Goal: Task Accomplishment & Management: Manage account settings

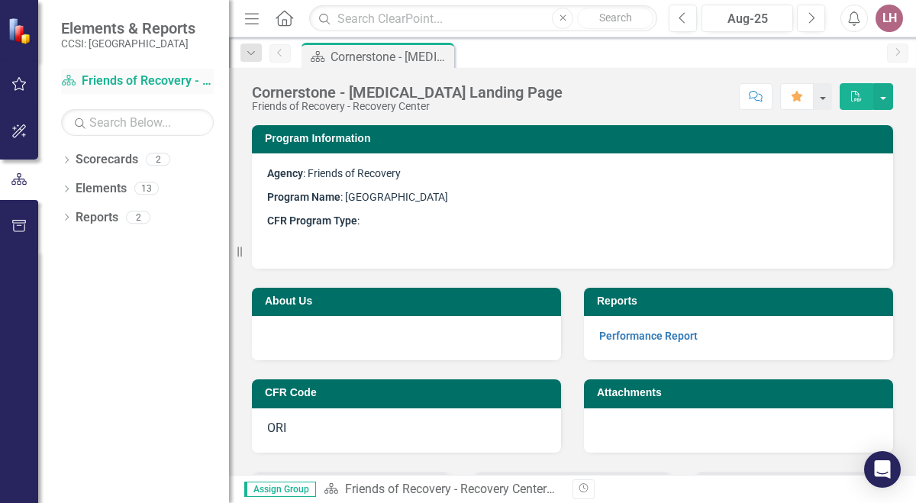
click at [124, 76] on link "Scorecard Friends of Recovery - Recovery Center" at bounding box center [137, 82] width 153 height 18
click at [390, 61] on div "Cornerstone - [MEDICAL_DATA] Landing Page" at bounding box center [381, 56] width 101 height 19
click at [745, 16] on div "Aug-25" at bounding box center [747, 19] width 81 height 18
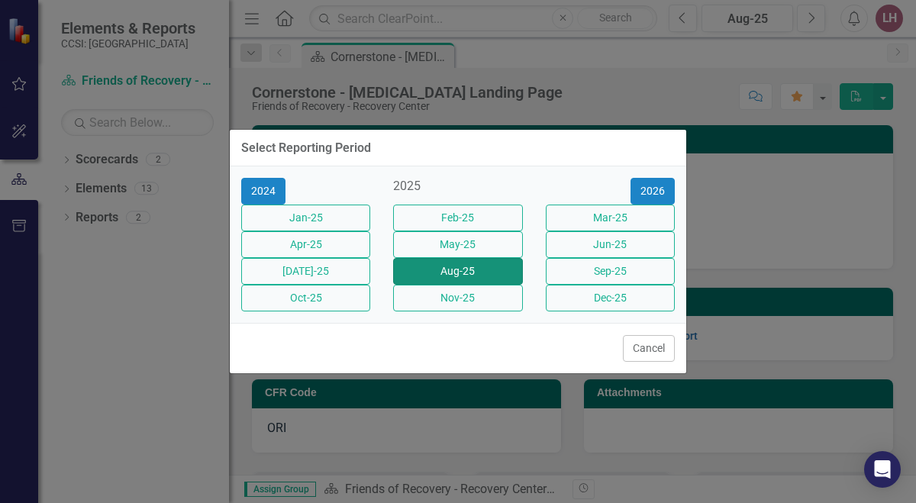
click at [493, 279] on button "Aug-25" at bounding box center [457, 271] width 129 height 27
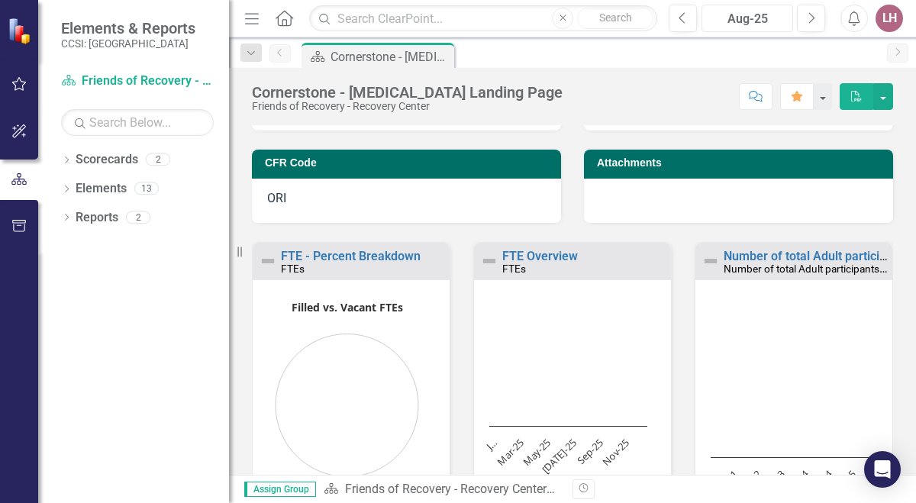
scroll to position [231, 0]
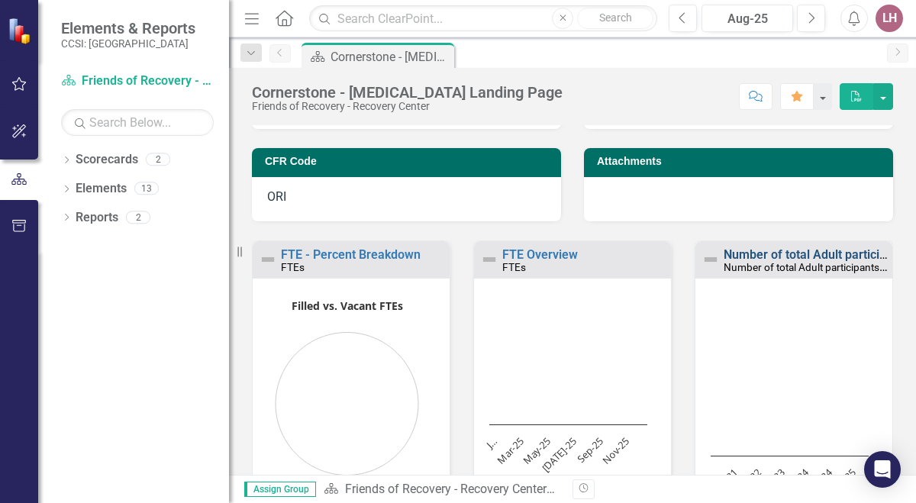
click at [803, 251] on link "Number of total Adult participants in Recovery support sessions" at bounding box center [899, 254] width 350 height 15
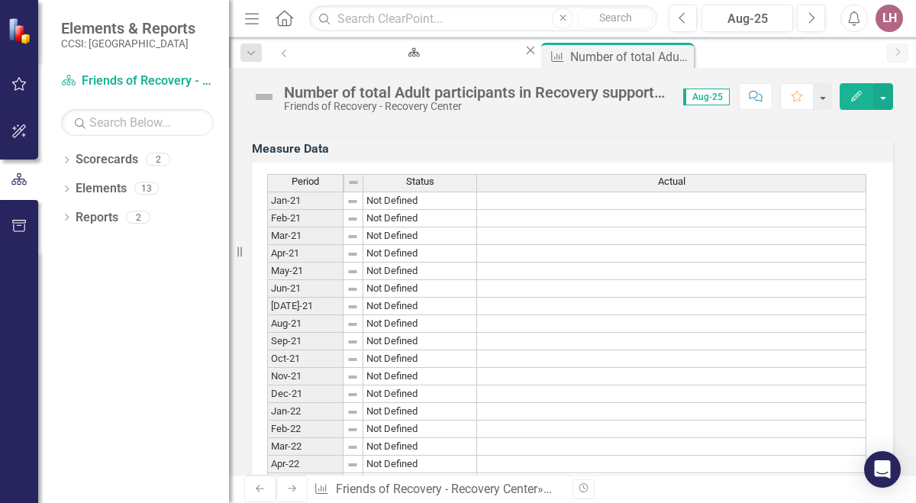
scroll to position [403, 0]
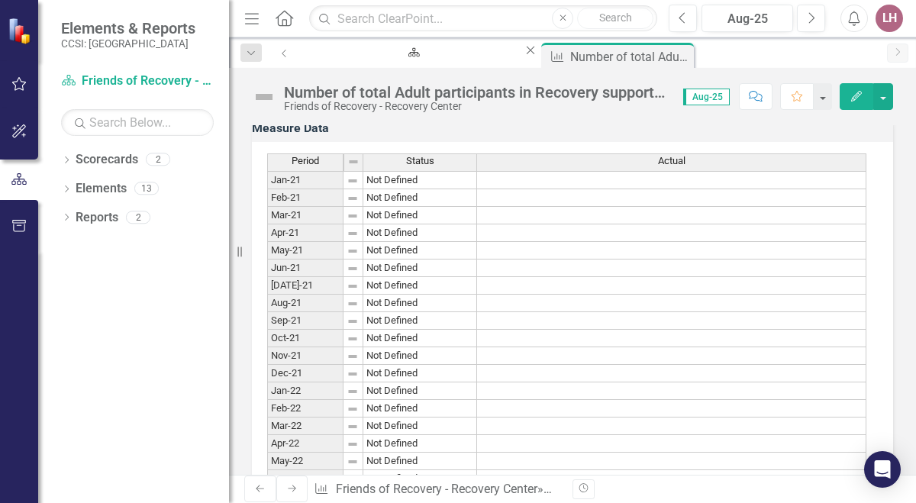
click at [401, 309] on td "Not Defined" at bounding box center [420, 304] width 114 height 18
click at [347, 310] on img at bounding box center [353, 304] width 12 height 12
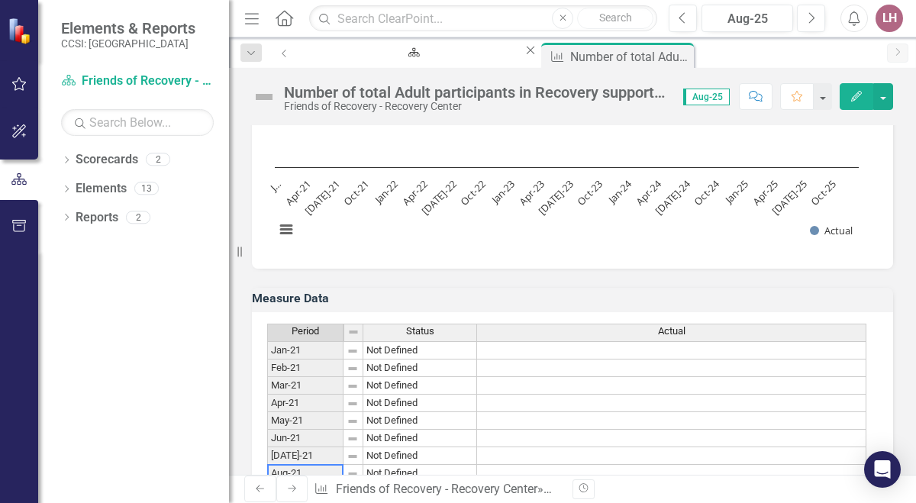
scroll to position [0, 0]
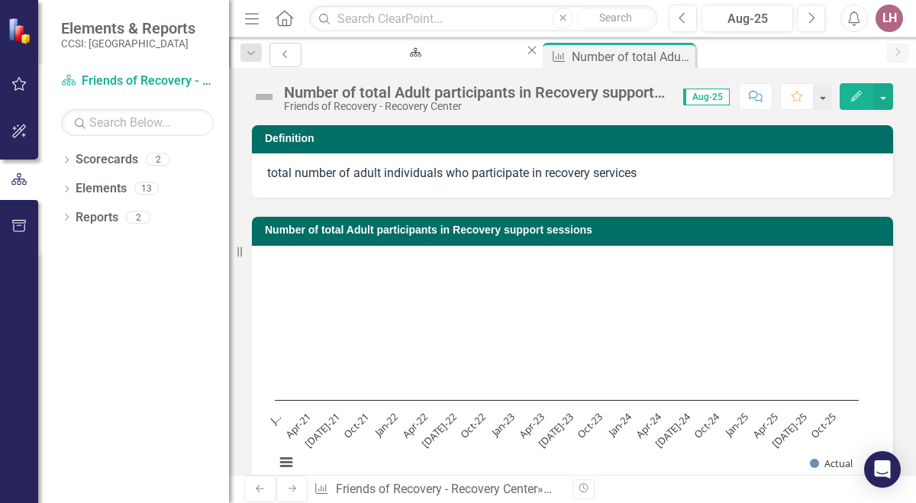
click at [280, 52] on icon "Previous" at bounding box center [285, 54] width 12 height 9
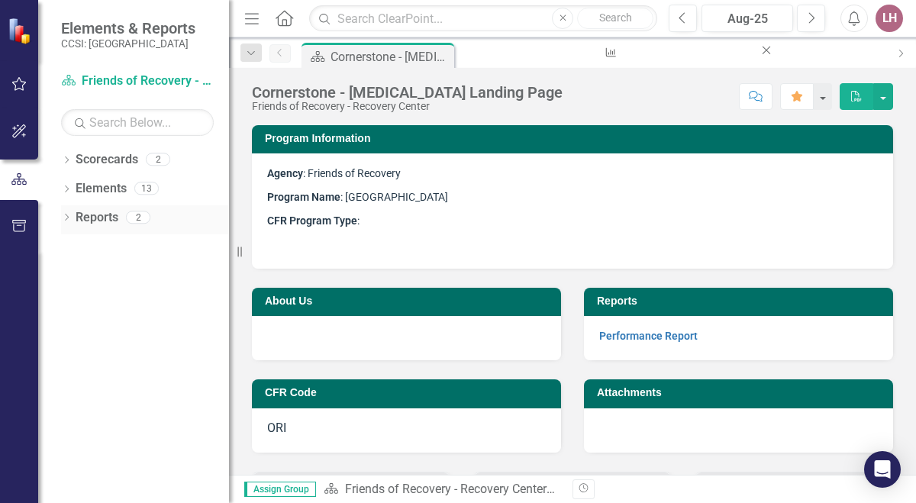
click at [95, 218] on link "Reports" at bounding box center [97, 218] width 43 height 18
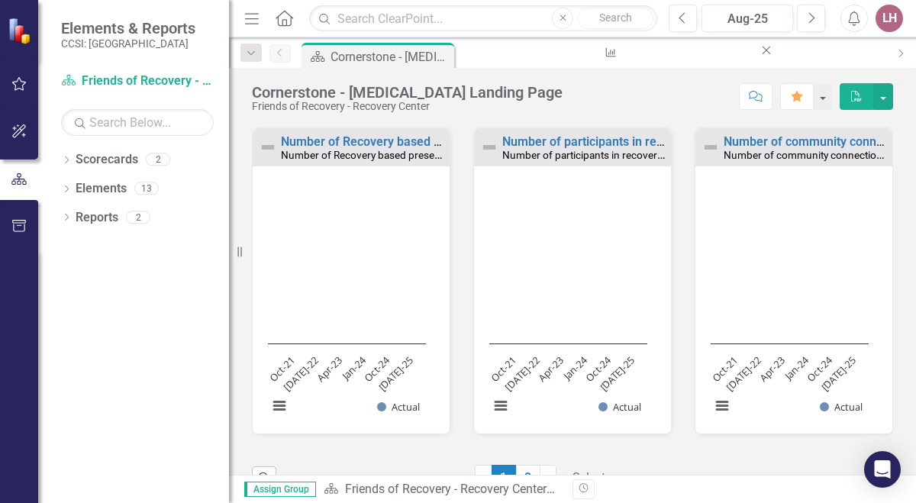
scroll to position [1352, 0]
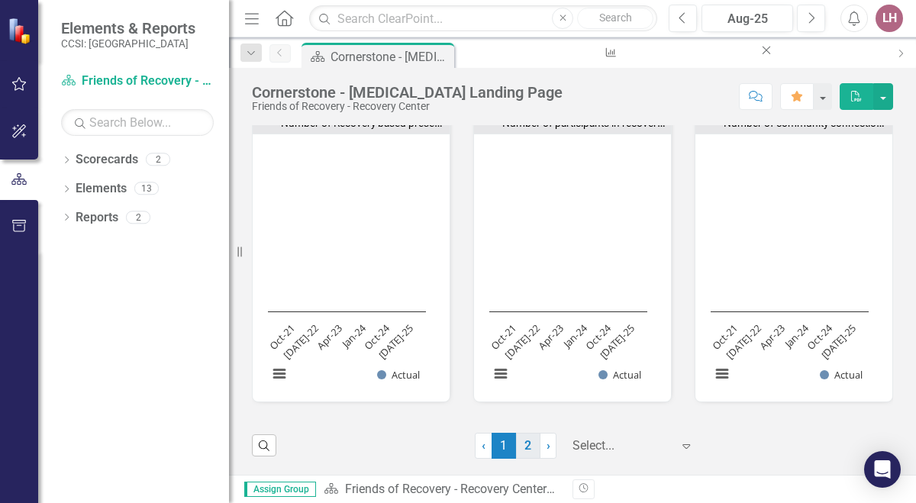
click at [516, 447] on link "2" at bounding box center [528, 446] width 24 height 26
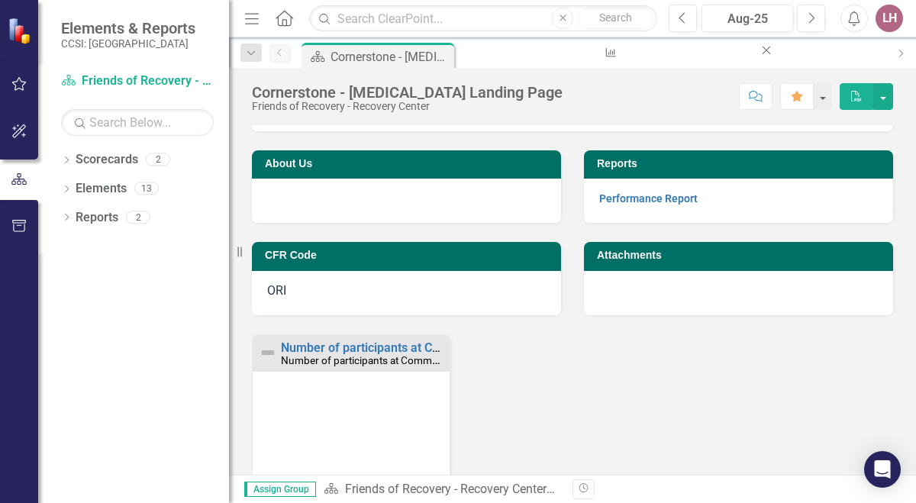
scroll to position [375, 0]
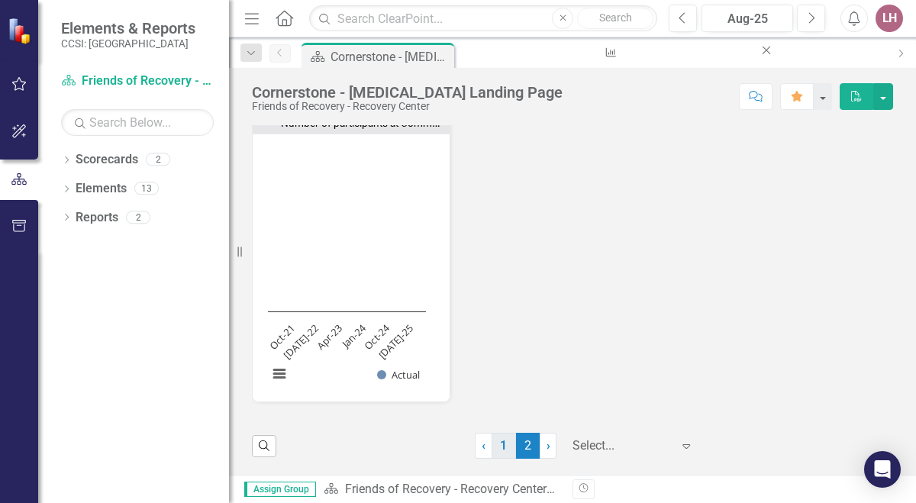
click at [492, 452] on link "1" at bounding box center [504, 446] width 24 height 26
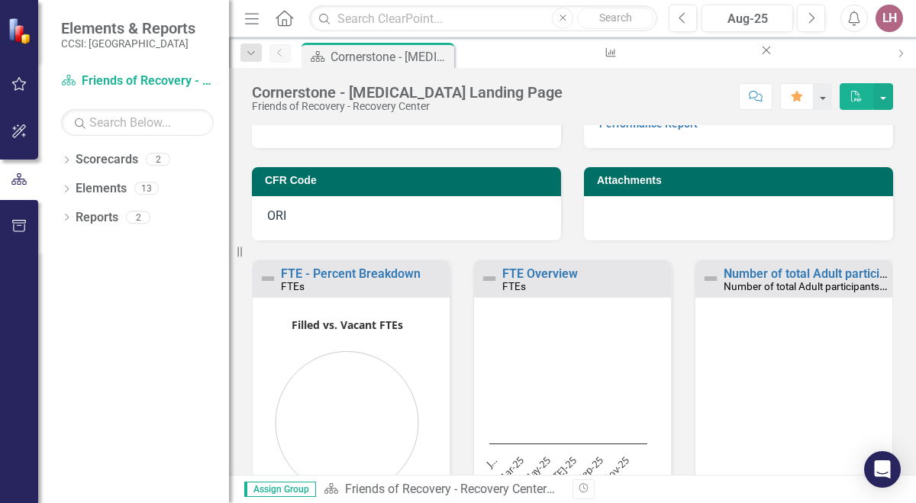
scroll to position [1, 0]
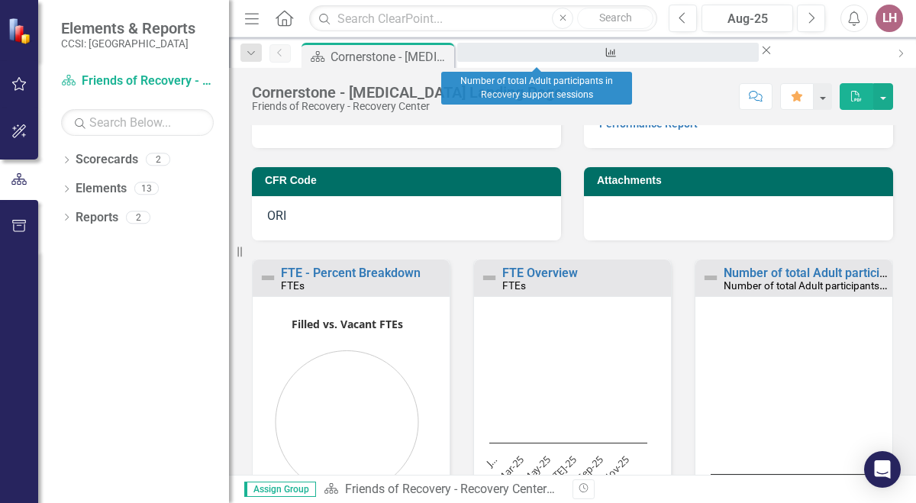
click at [537, 57] on div "Number of total Adult participants in Recovery support sessions" at bounding box center [608, 66] width 274 height 19
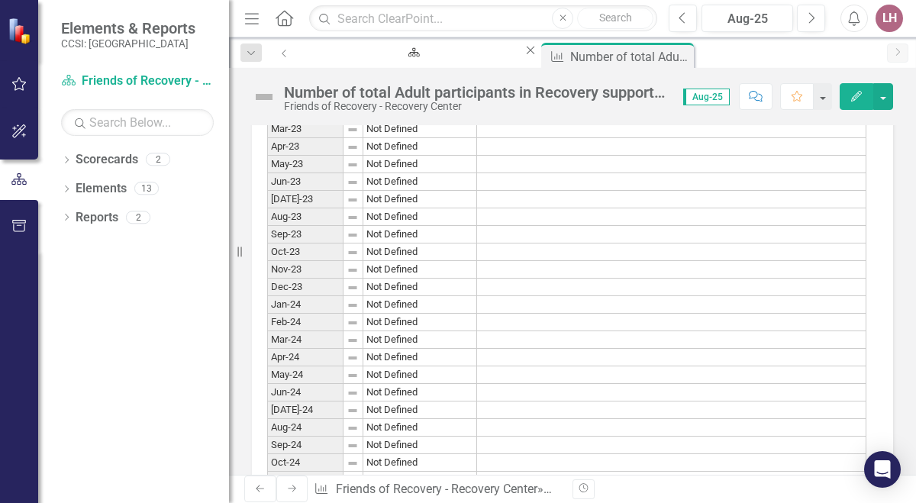
scroll to position [1195, 0]
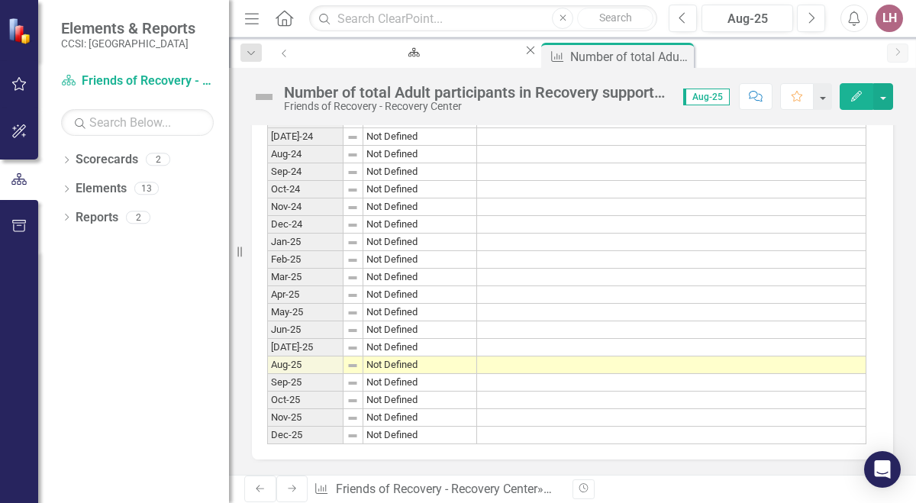
click at [587, 357] on td at bounding box center [671, 366] width 389 height 18
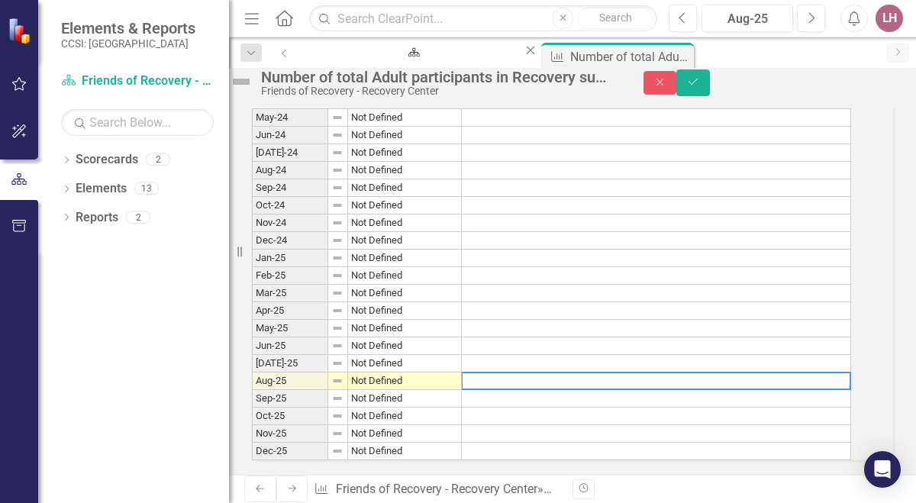
scroll to position [1204, 0]
type textarea "111"
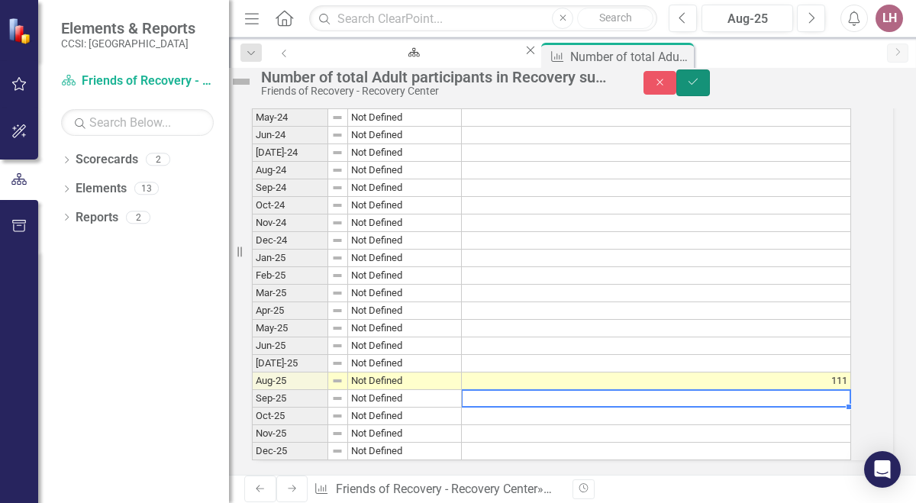
click at [710, 96] on button "Save" at bounding box center [694, 82] width 34 height 27
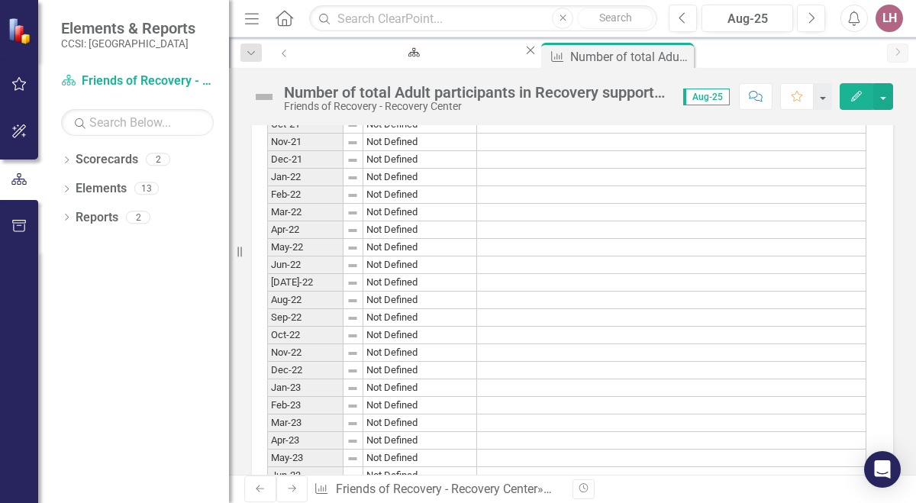
scroll to position [0, 0]
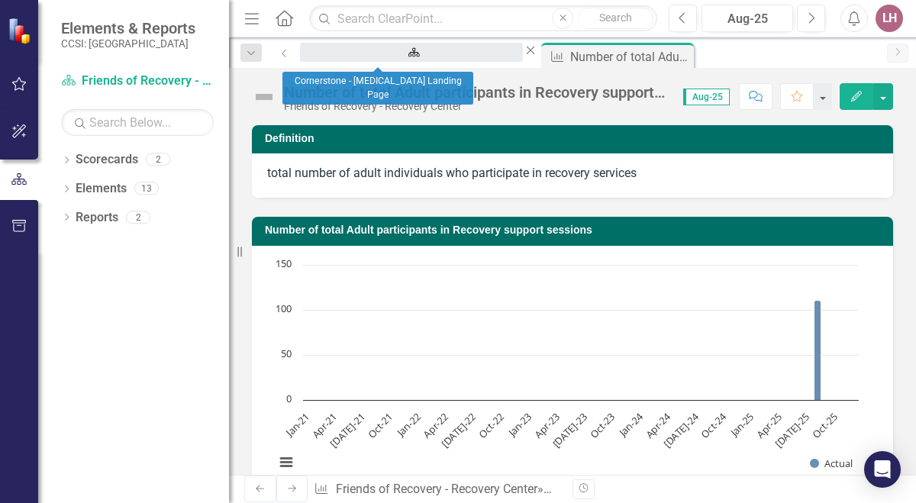
click at [347, 57] on div "Cornerstone - [MEDICAL_DATA] Landing Page" at bounding box center [411, 66] width 195 height 19
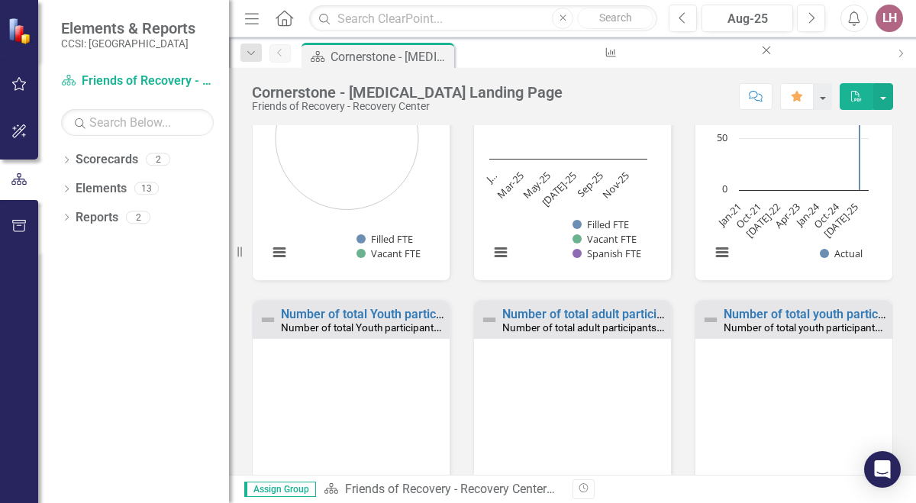
scroll to position [497, 0]
click at [601, 310] on link "Number of total adult participants in group recovery support sessions" at bounding box center [692, 313] width 380 height 15
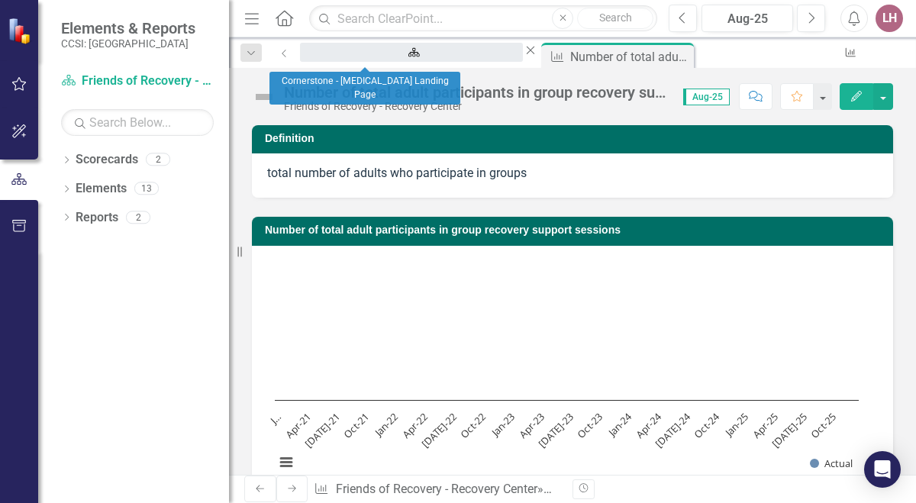
click at [376, 60] on div "Cornerstone - [MEDICAL_DATA] Landing Page" at bounding box center [411, 66] width 195 height 19
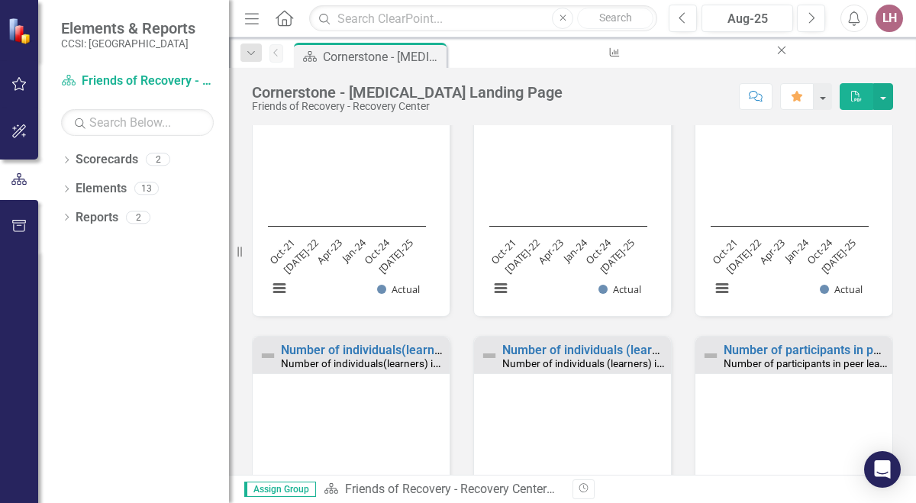
scroll to position [791, 0]
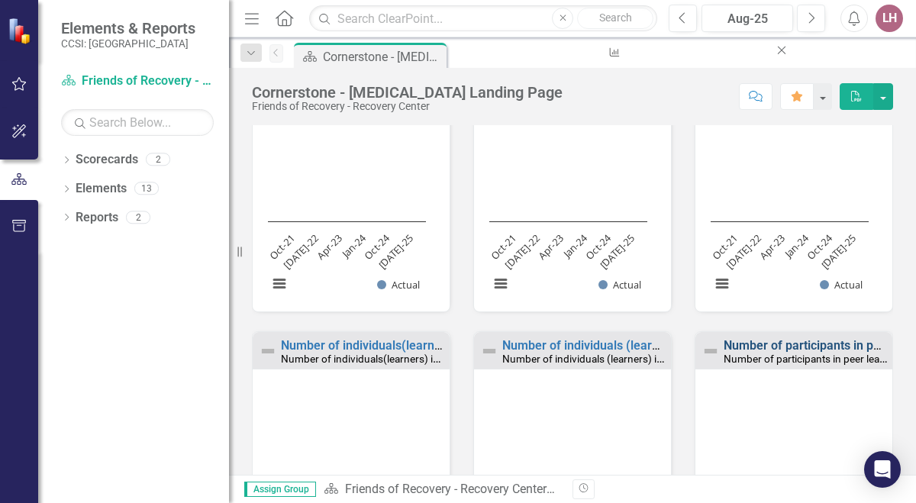
click at [807, 347] on link "Number of participants in peer learning collaborative" at bounding box center [869, 345] width 290 height 15
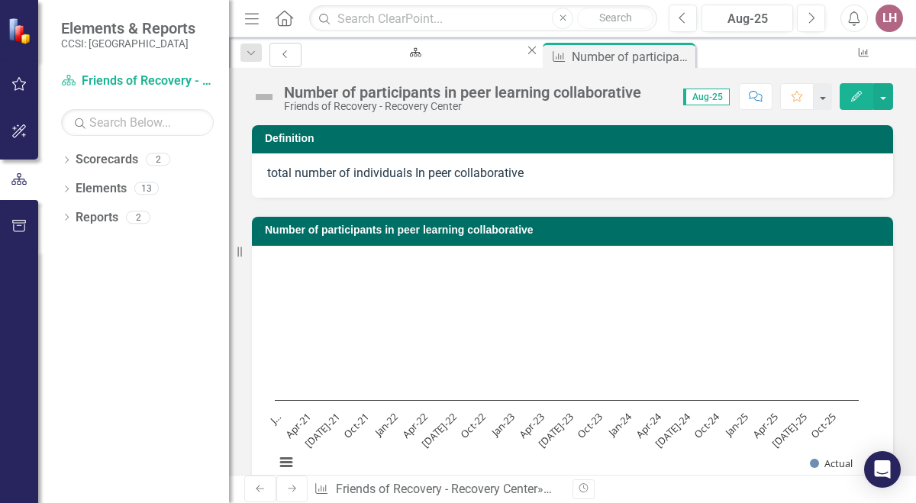
click at [279, 57] on link "Previous" at bounding box center [286, 55] width 32 height 24
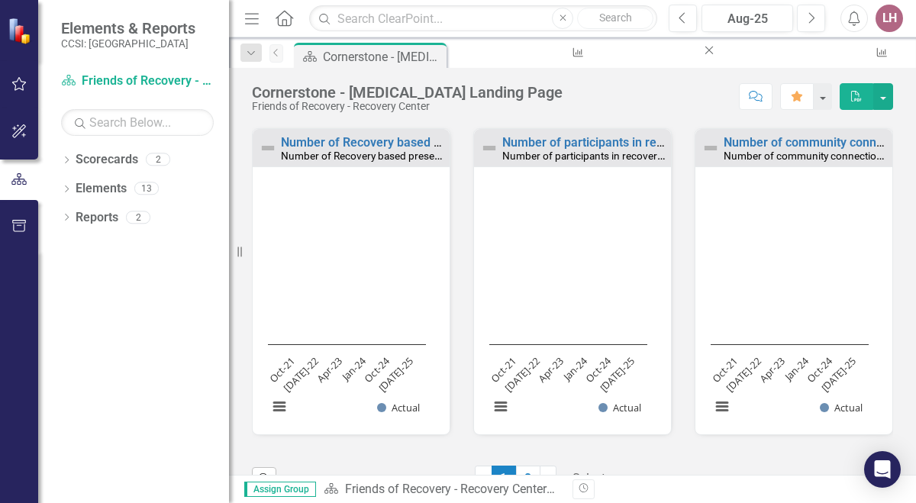
scroll to position [1352, 0]
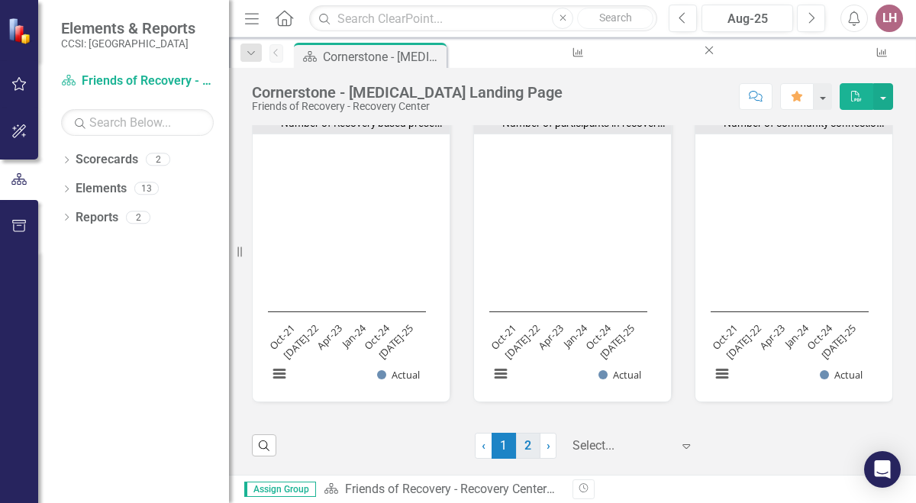
click at [516, 446] on link "2" at bounding box center [528, 446] width 24 height 26
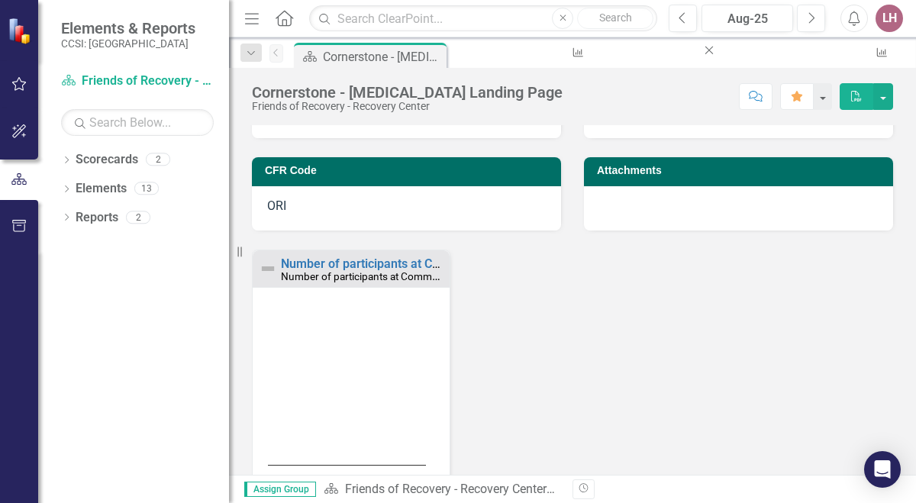
scroll to position [237, 0]
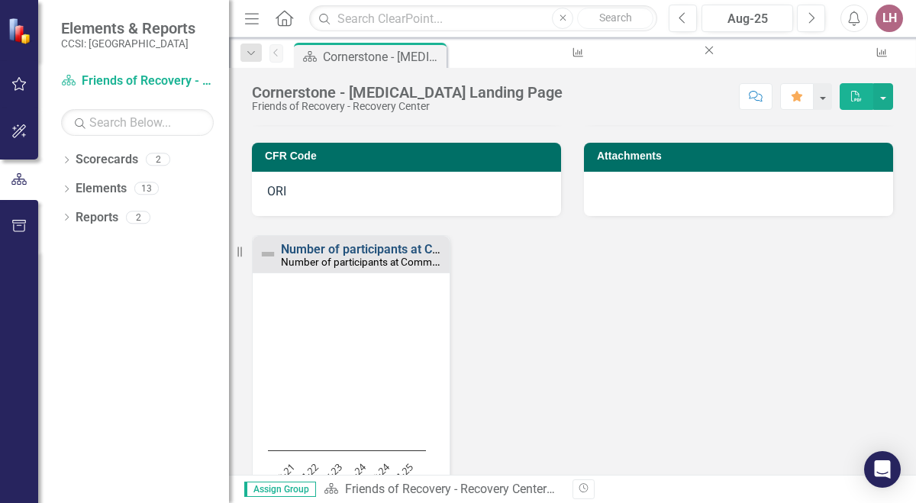
click at [379, 248] on link "Number of participants at Community Connections fairs" at bounding box center [433, 249] width 305 height 15
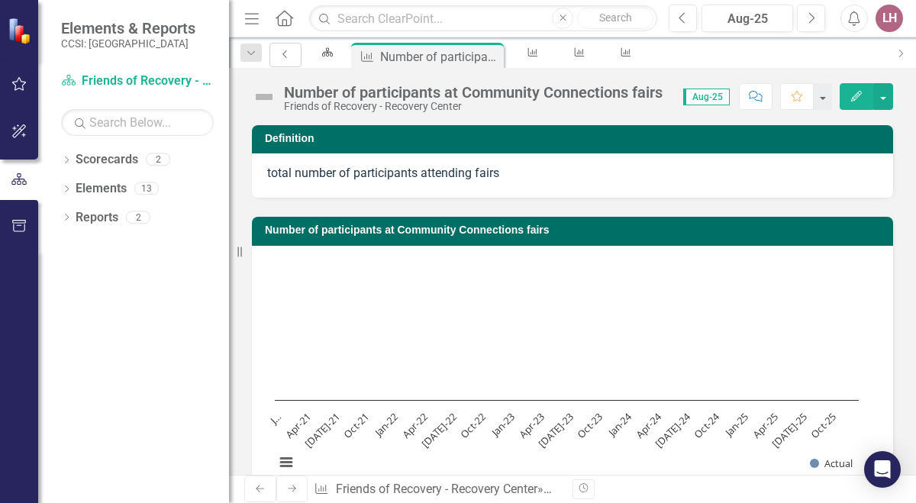
click at [284, 57] on icon "Previous" at bounding box center [285, 54] width 12 height 9
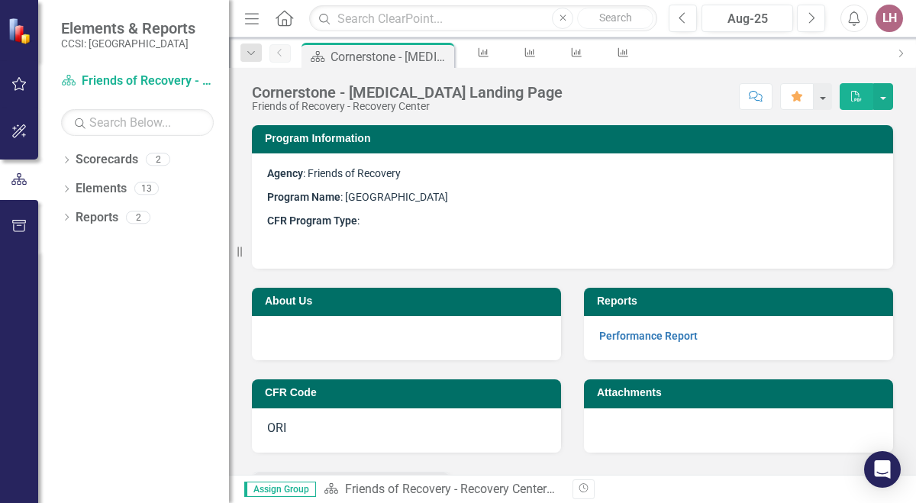
click at [285, 21] on icon "Home" at bounding box center [284, 18] width 20 height 16
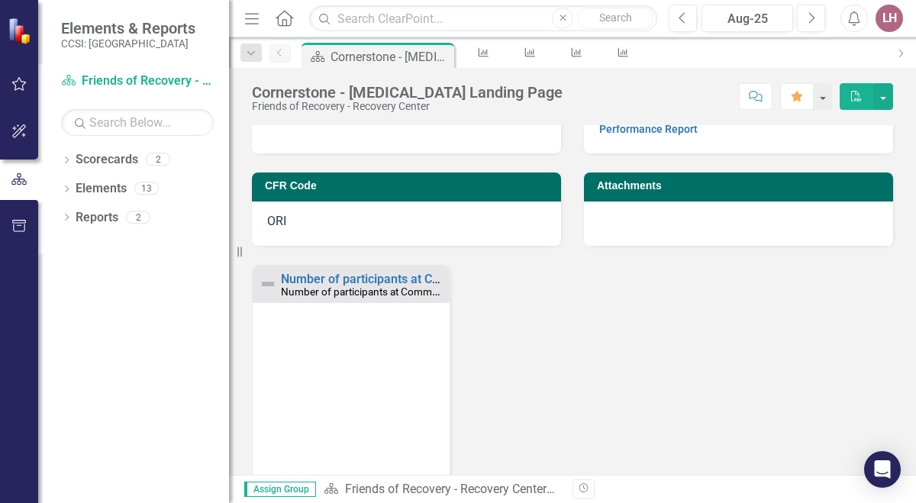
scroll to position [208, 0]
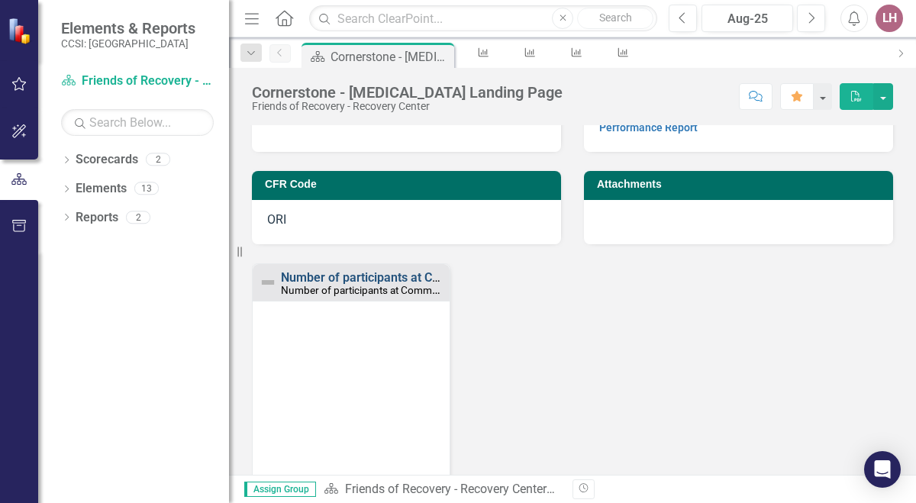
click at [418, 275] on link "Number of participants at Community Connections fairs" at bounding box center [433, 277] width 305 height 15
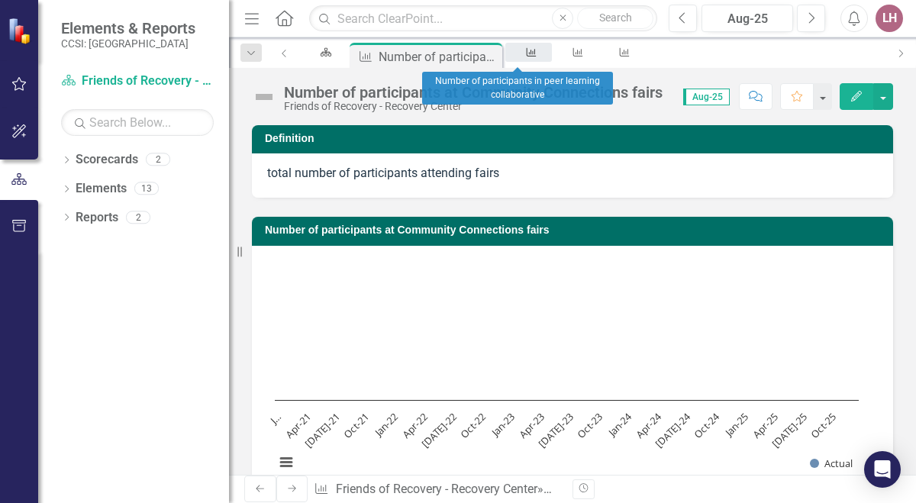
click at [525, 57] on icon "Measure" at bounding box center [531, 52] width 13 height 10
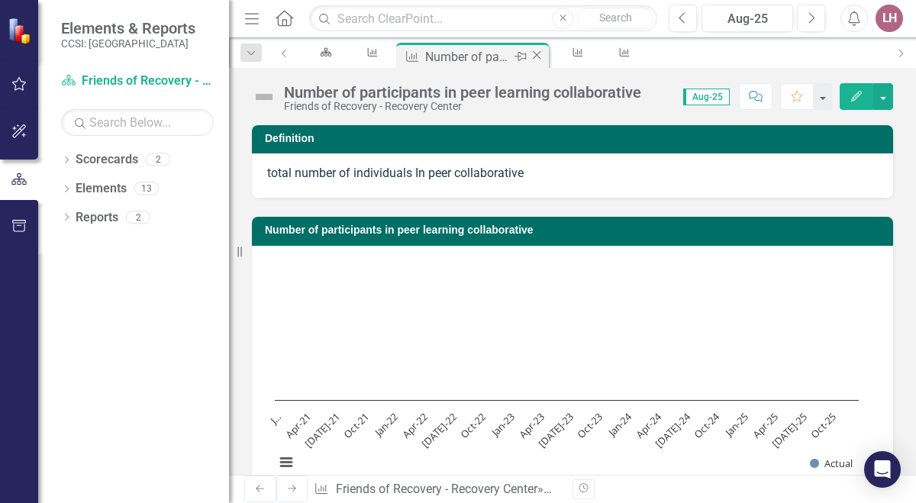
click at [529, 56] on icon "Close" at bounding box center [536, 55] width 15 height 12
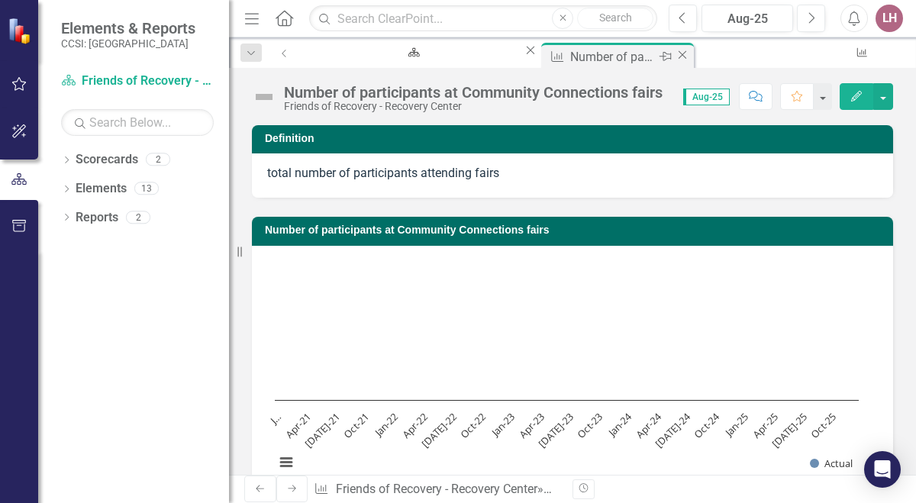
click at [675, 53] on icon "Close" at bounding box center [682, 55] width 15 height 12
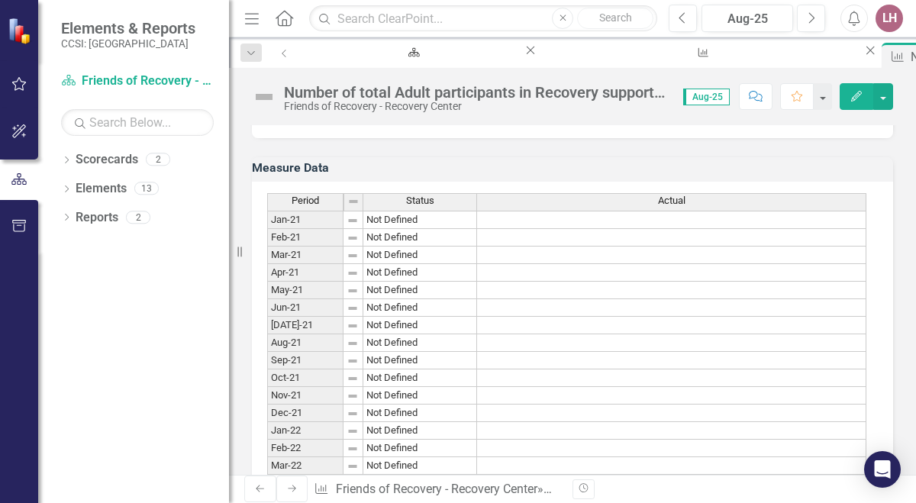
scroll to position [101, 0]
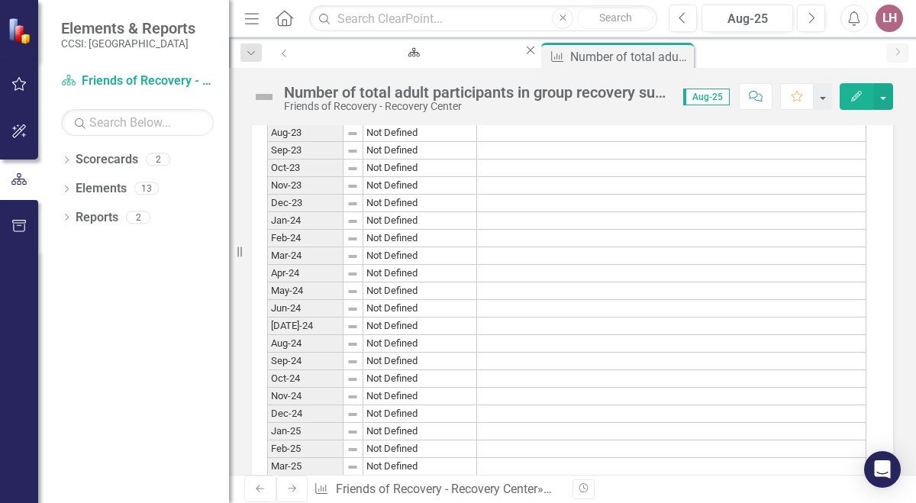
scroll to position [1195, 0]
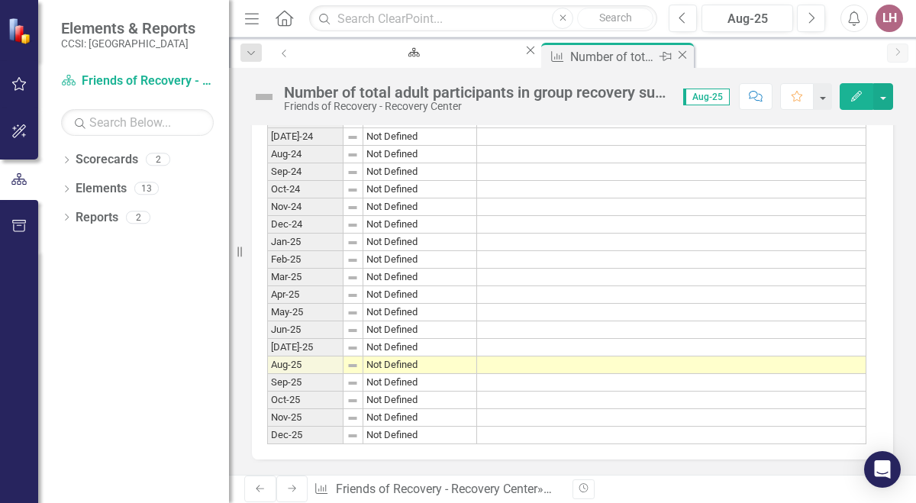
click at [675, 55] on icon "Close" at bounding box center [682, 55] width 15 height 12
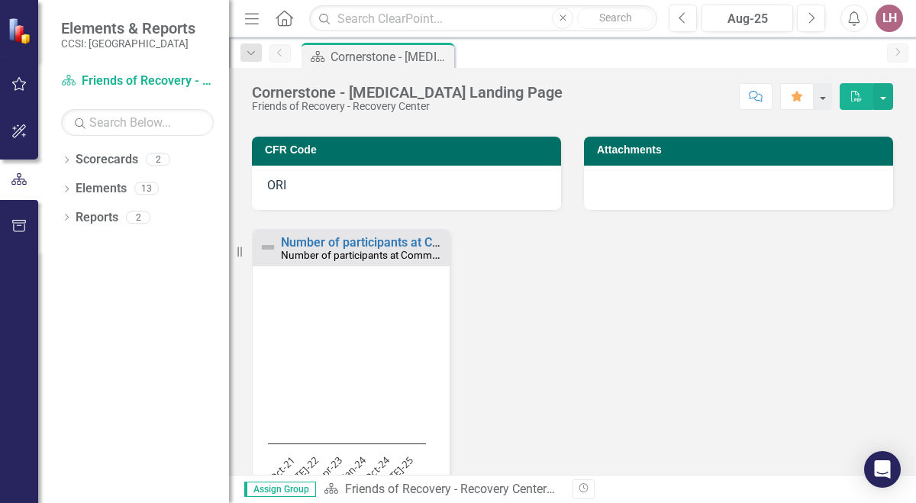
scroll to position [375, 0]
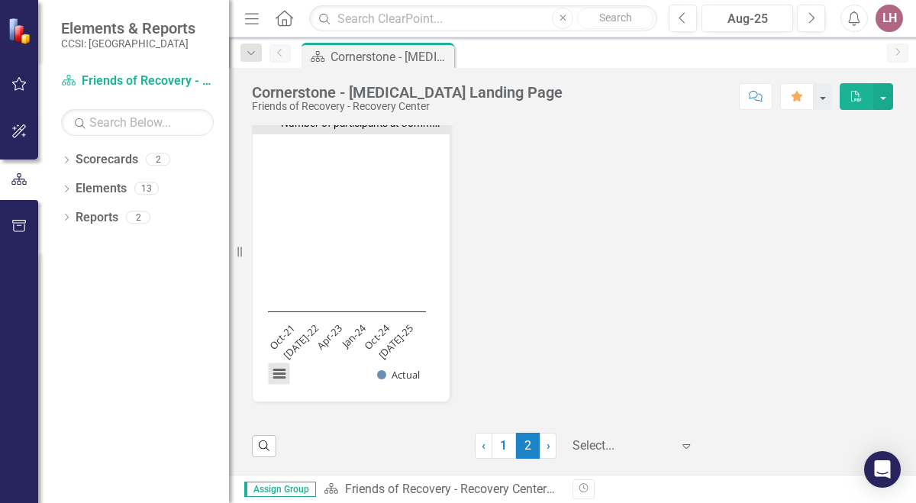
click at [275, 376] on button "View chart menu, Chart" at bounding box center [279, 373] width 21 height 21
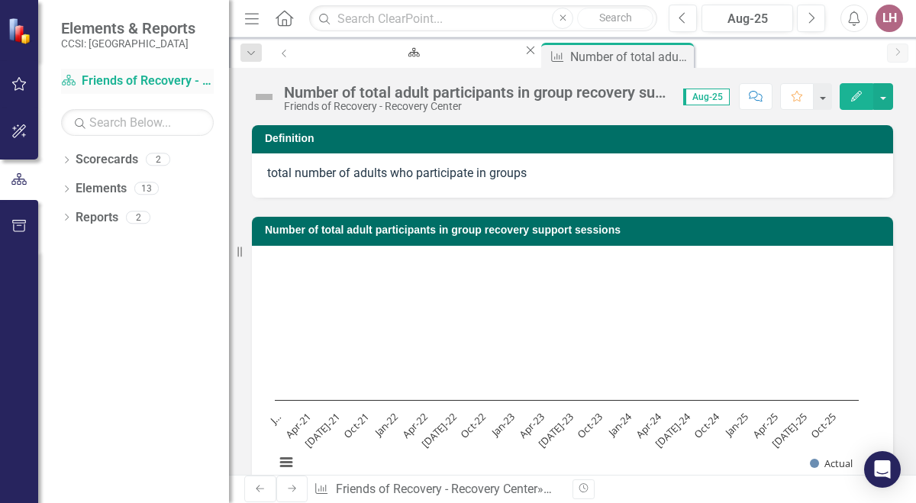
click at [153, 78] on link "Scorecard Friends of Recovery - Recovery Center" at bounding box center [137, 82] width 153 height 18
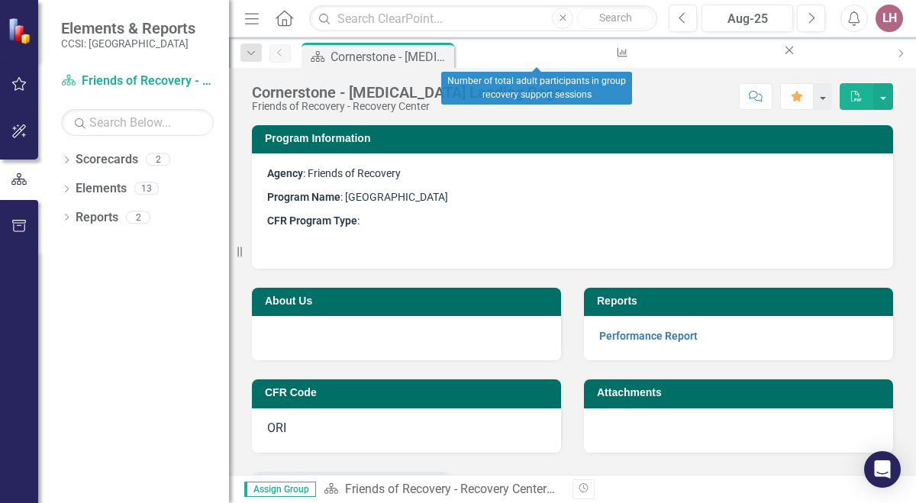
click at [782, 54] on icon "Close" at bounding box center [789, 50] width 15 height 12
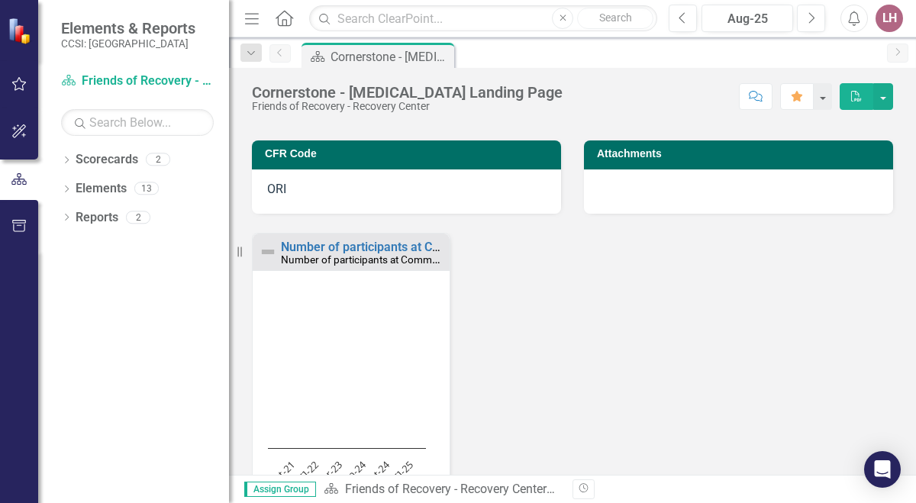
scroll to position [240, 0]
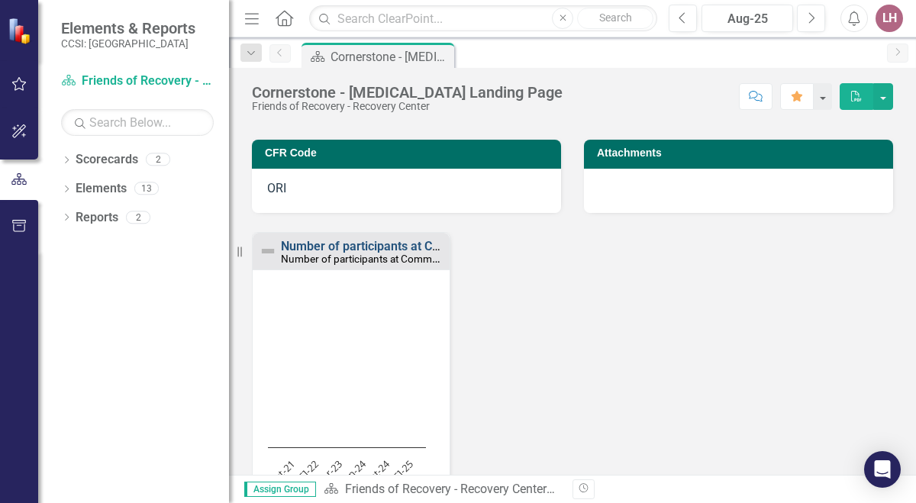
click at [397, 248] on link "Number of participants at Community Connections fairs" at bounding box center [433, 246] width 305 height 15
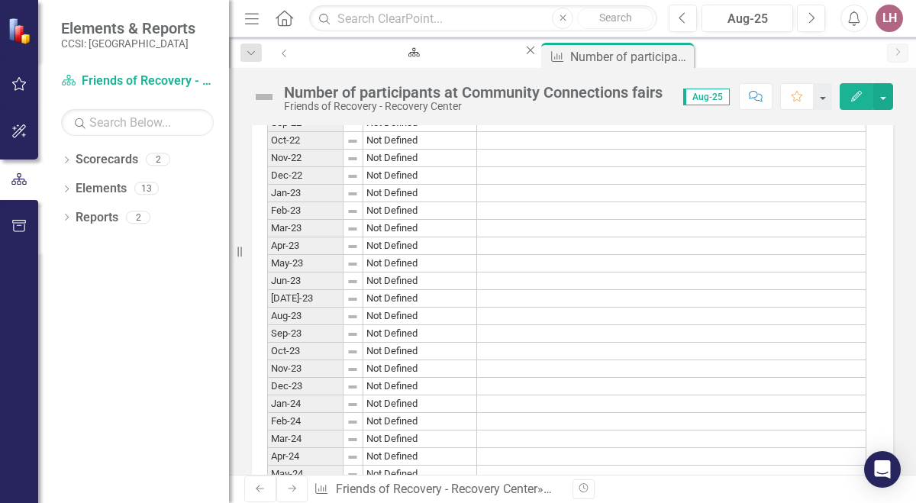
scroll to position [1195, 0]
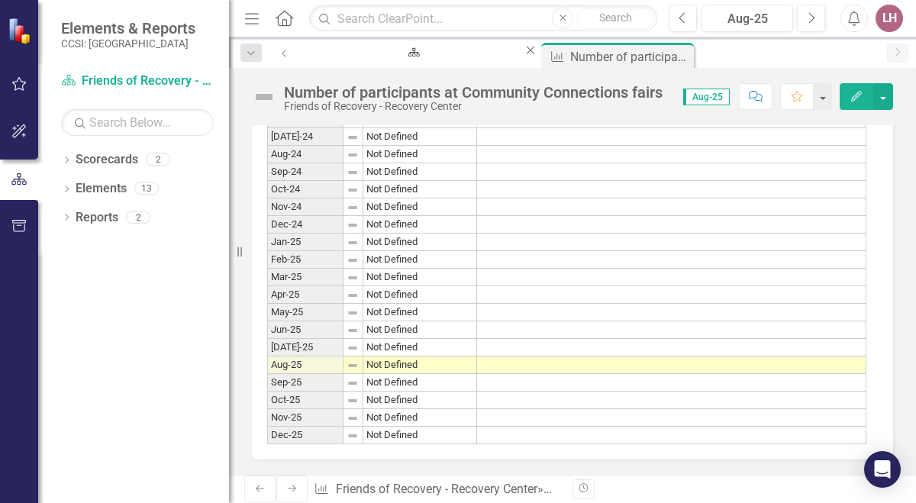
click at [493, 358] on td at bounding box center [671, 366] width 389 height 18
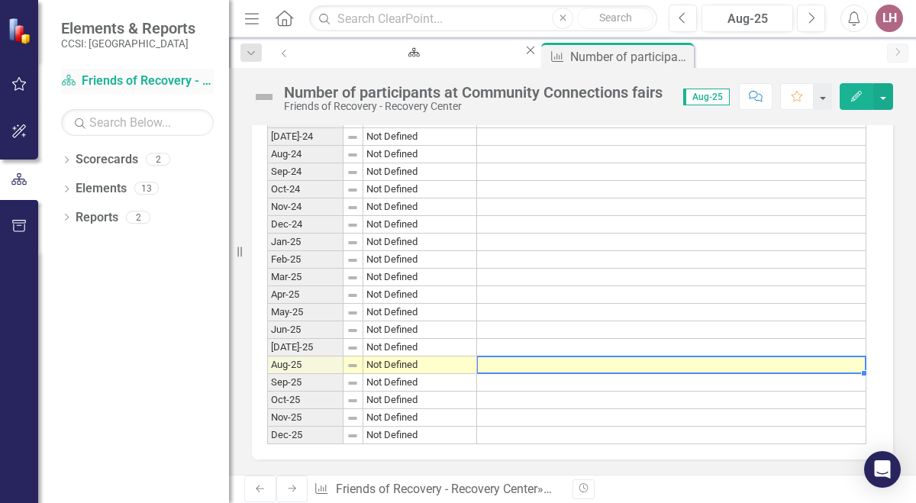
click at [132, 77] on link "Scorecard Friends of Recovery - Recovery Center" at bounding box center [137, 82] width 153 height 18
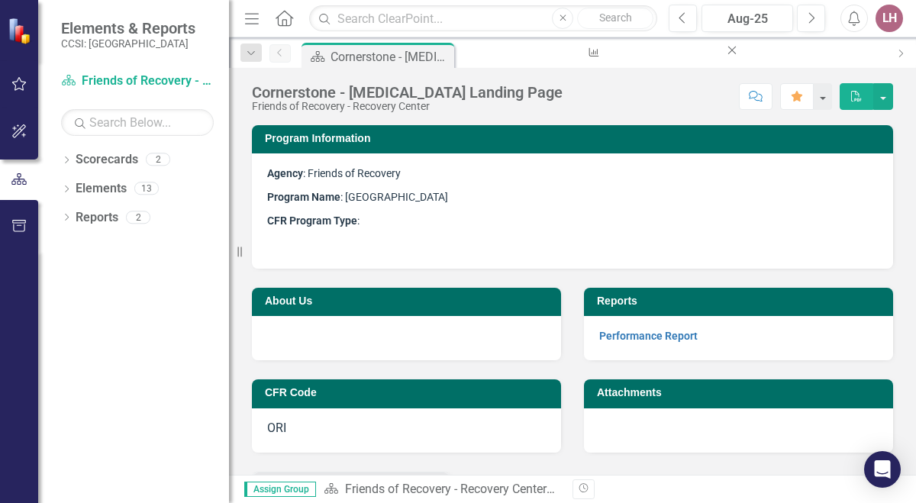
click at [283, 21] on icon "Home" at bounding box center [284, 18] width 20 height 16
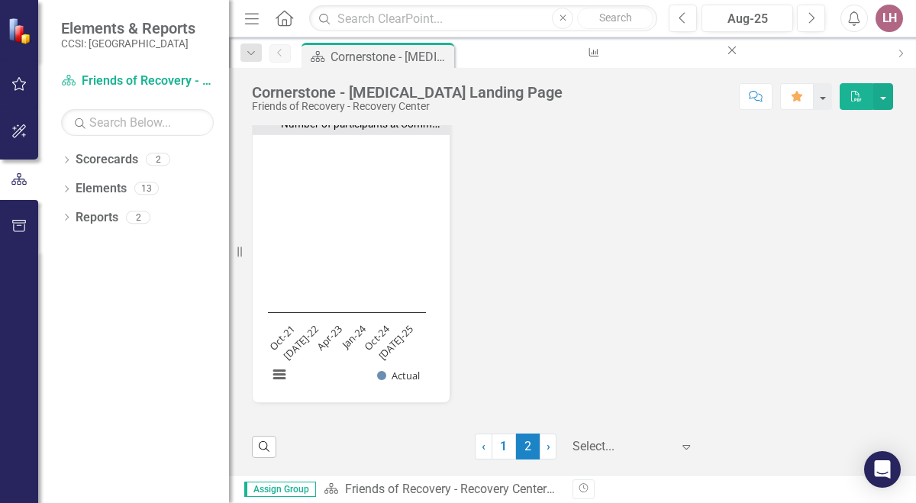
scroll to position [1, 0]
click at [499, 450] on link "1" at bounding box center [504, 446] width 24 height 26
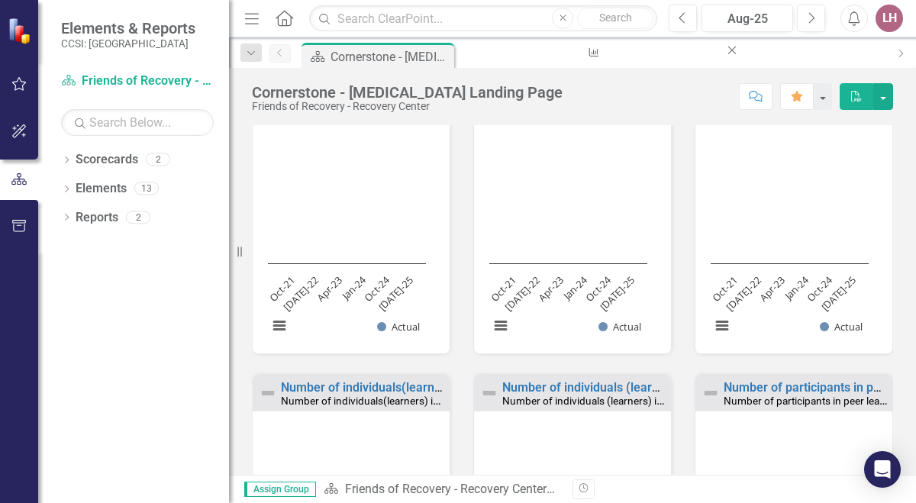
scroll to position [750, 0]
click at [413, 387] on link "Number of individuals(learners) in continuing education" at bounding box center [434, 387] width 306 height 15
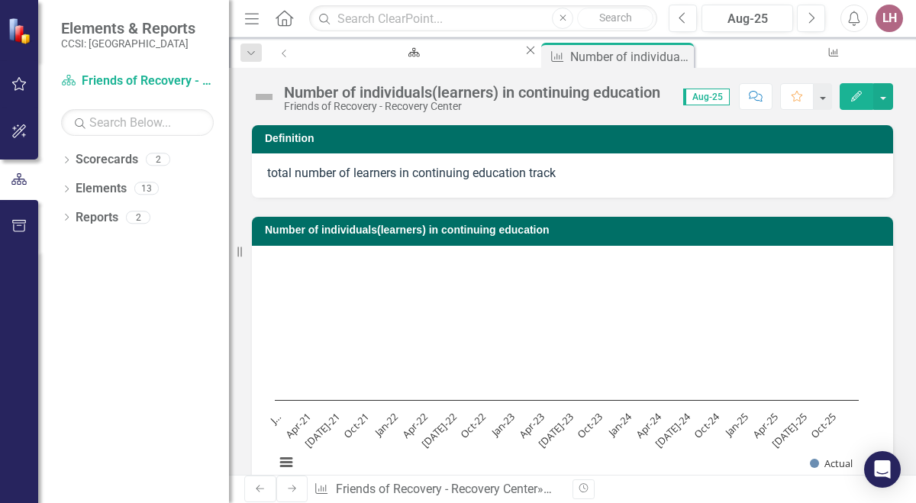
click at [286, 15] on icon "Home" at bounding box center [284, 18] width 20 height 16
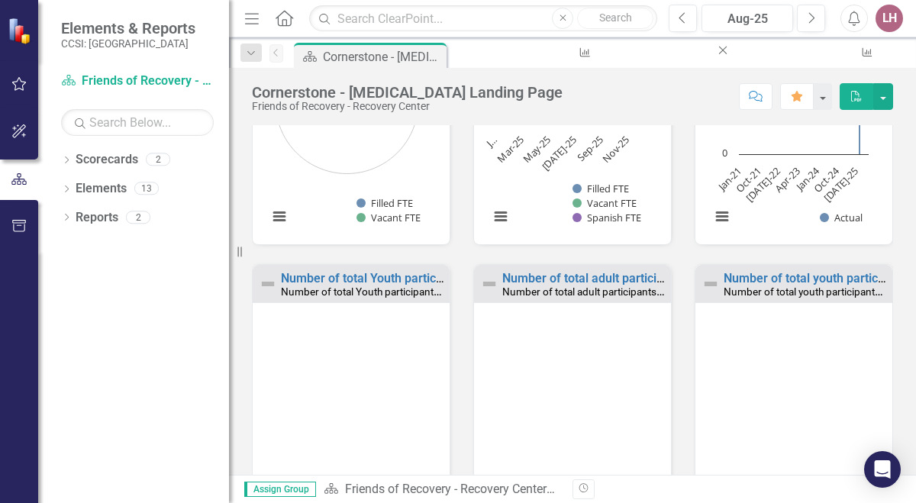
scroll to position [579, 0]
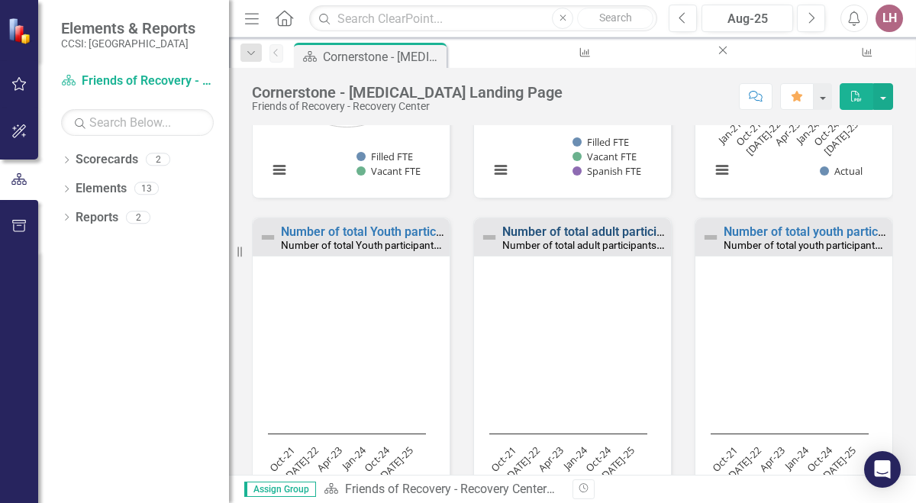
click at [579, 231] on link "Number of total adult participants in group recovery support sessions" at bounding box center [692, 232] width 380 height 15
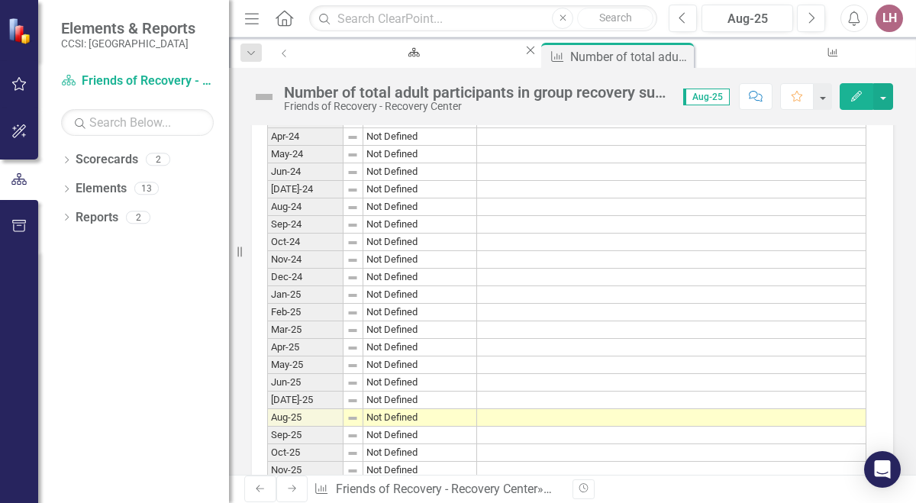
scroll to position [1195, 0]
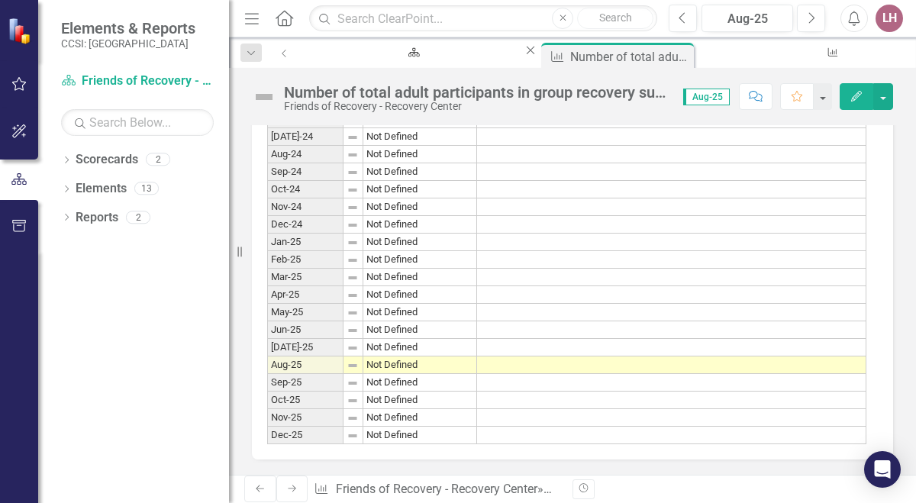
click at [533, 357] on td at bounding box center [671, 366] width 389 height 18
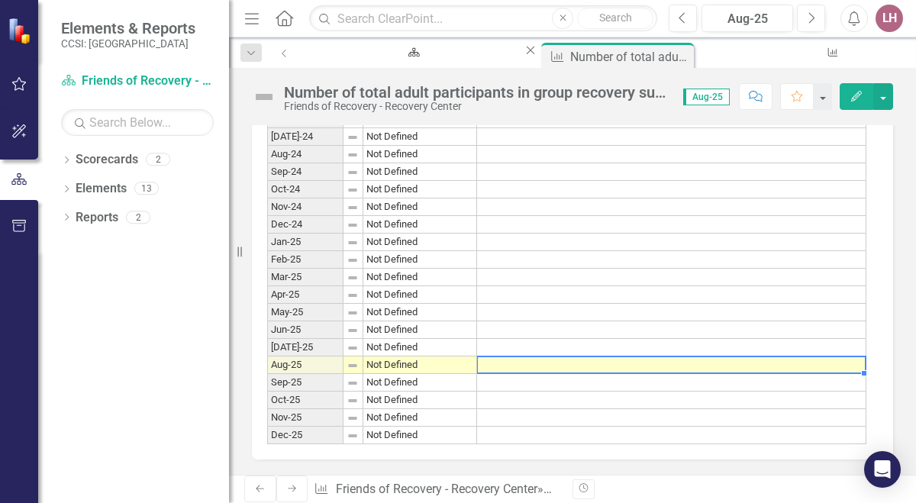
click at [533, 357] on td at bounding box center [671, 366] width 389 height 18
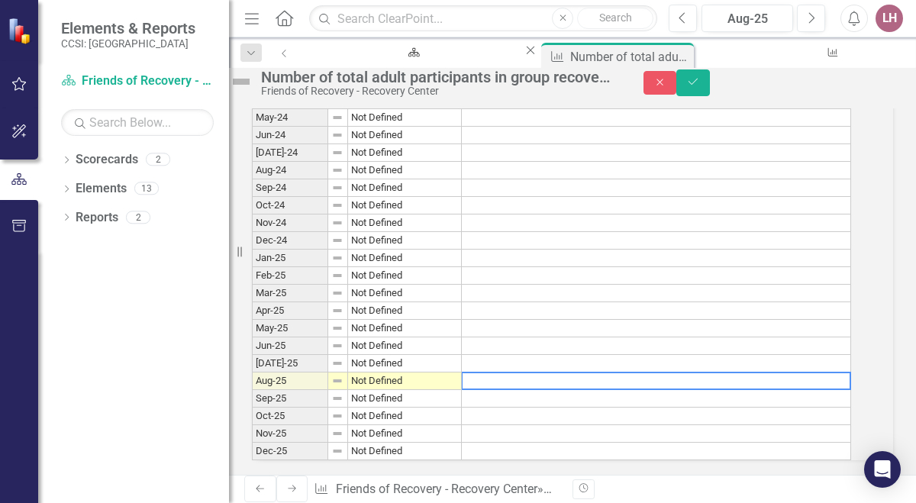
scroll to position [1204, 0]
type textarea "20"
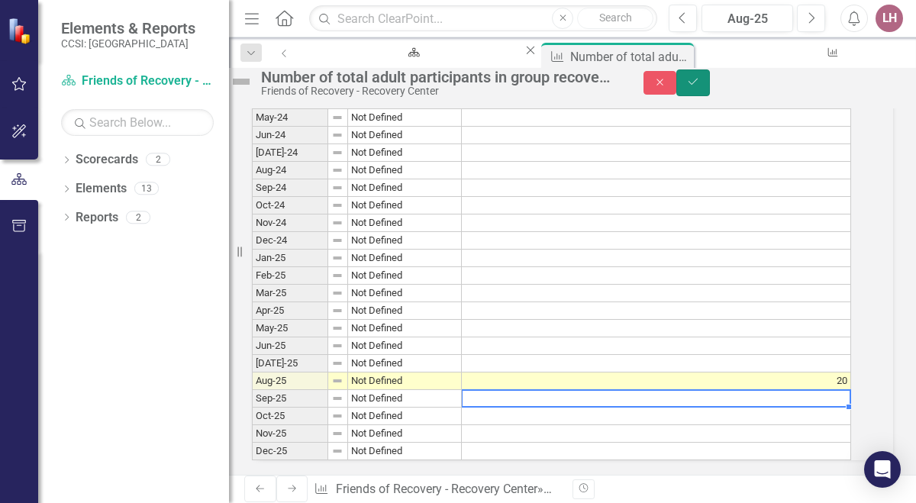
click at [700, 85] on icon "Save" at bounding box center [693, 81] width 14 height 11
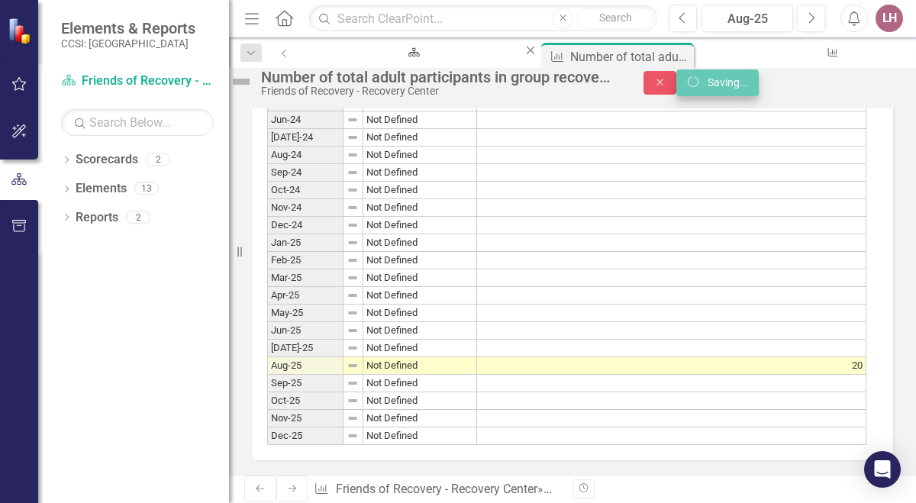
scroll to position [1196, 0]
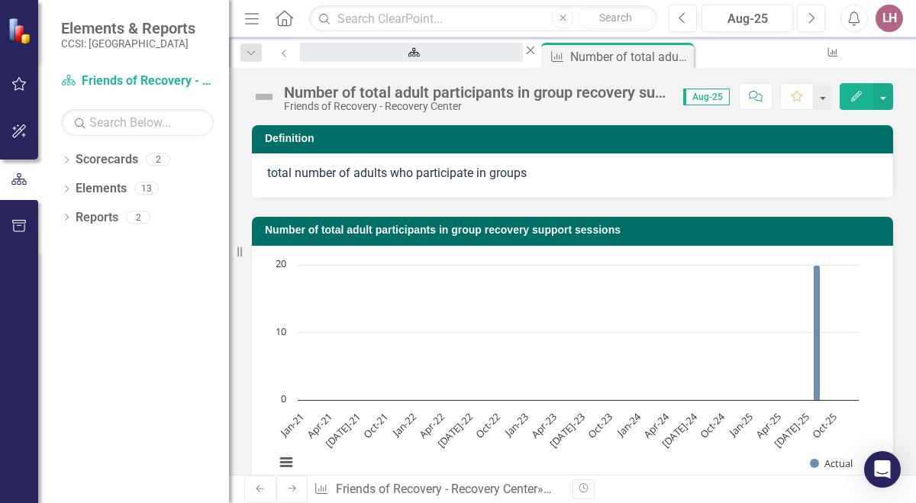
click at [346, 57] on div "Cornerstone - [MEDICAL_DATA] Landing Page" at bounding box center [411, 66] width 195 height 19
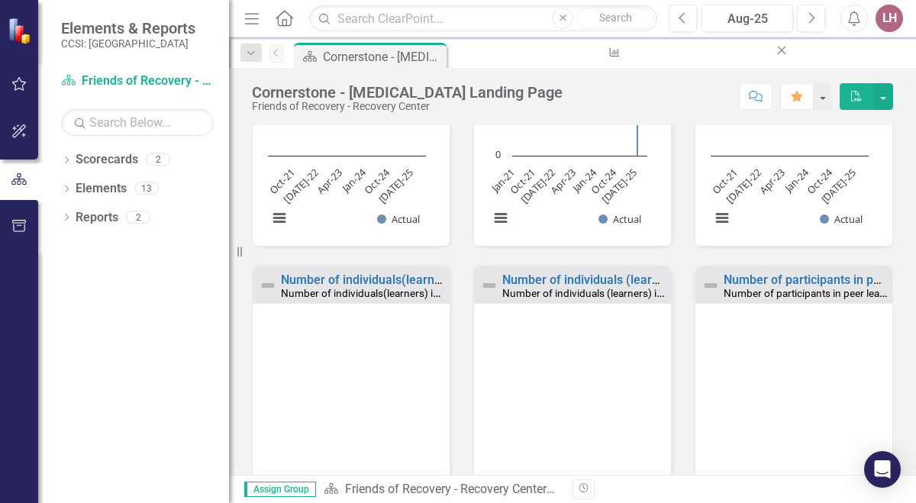
scroll to position [858, 0]
click at [279, 19] on icon "Home" at bounding box center [284, 18] width 20 height 16
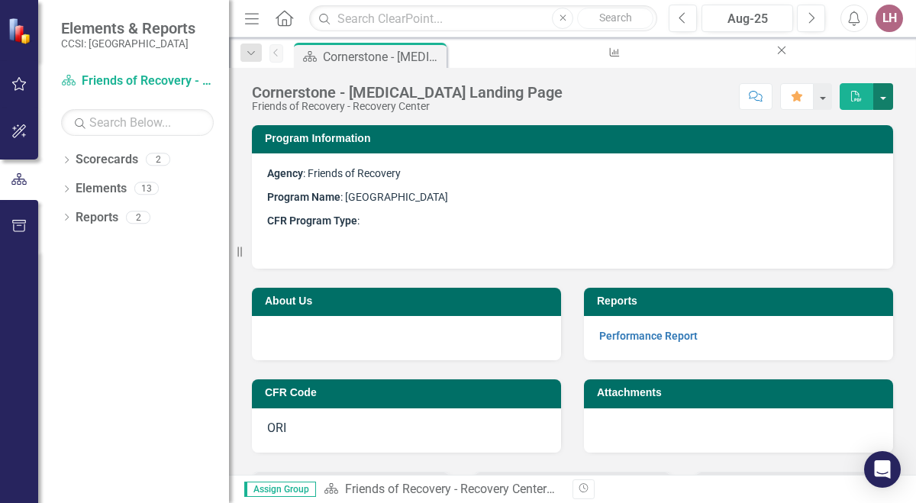
click at [888, 91] on button "button" at bounding box center [884, 96] width 20 height 27
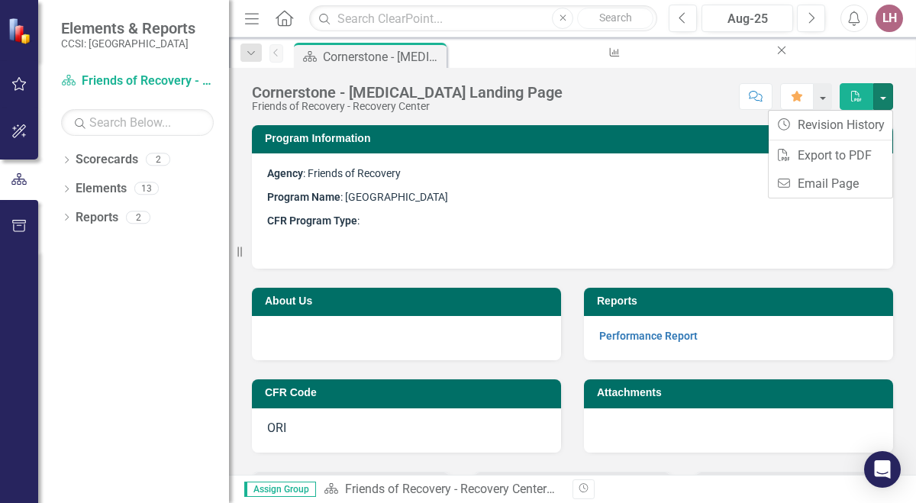
click at [615, 205] on p "Program Name : Recovery Center" at bounding box center [572, 198] width 611 height 24
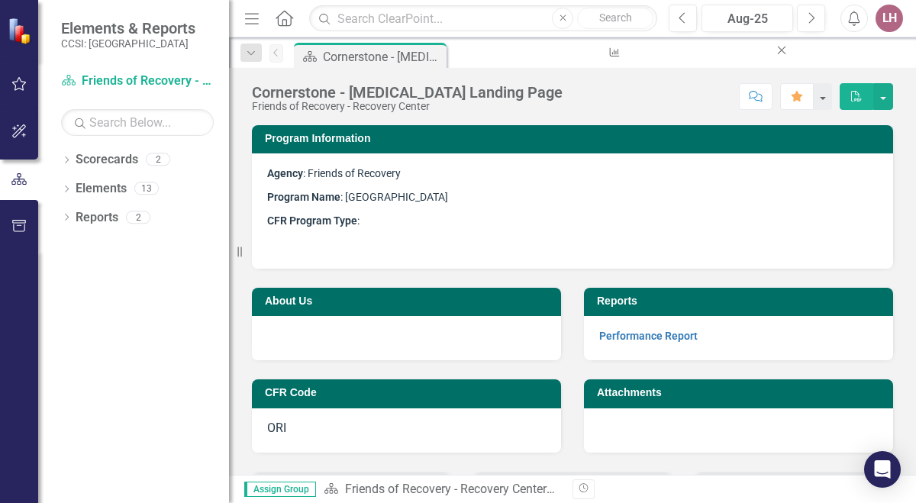
scroll to position [21, 0]
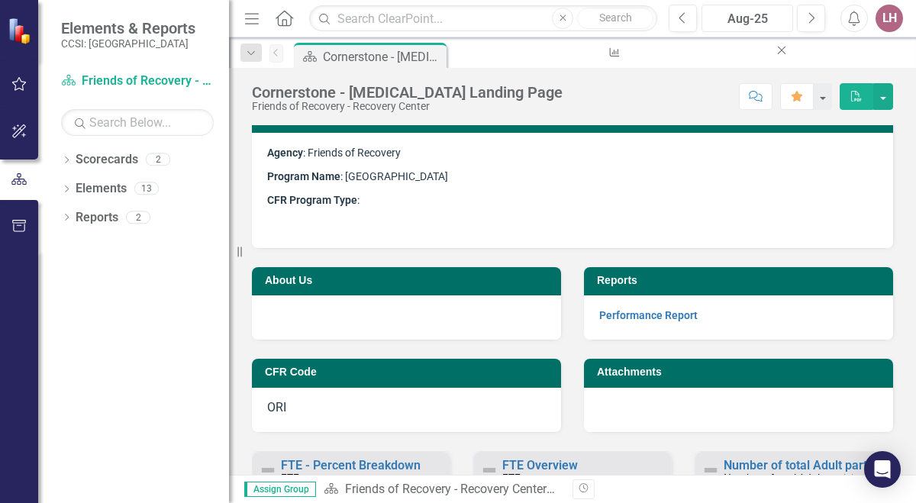
click at [764, 18] on div "Aug-25" at bounding box center [747, 19] width 81 height 18
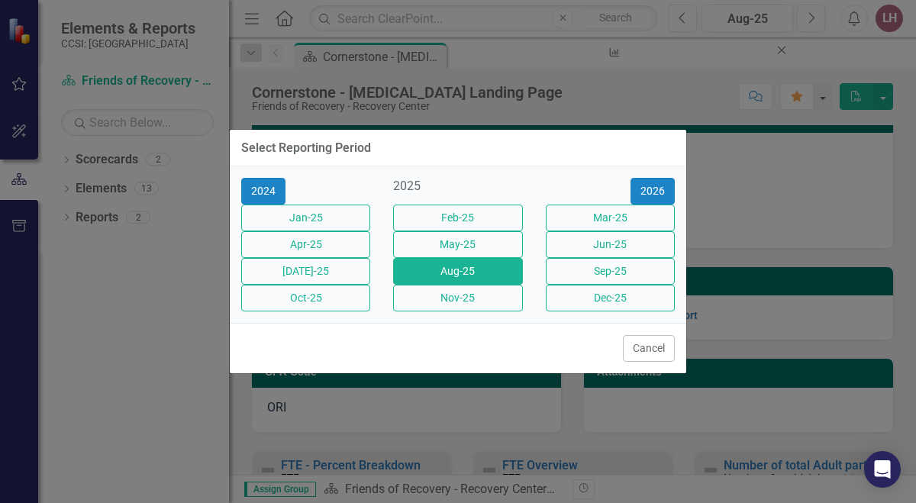
click at [842, 192] on div "Select Reporting Period 2024 2025 [DATE]-25 Feb-25 Mar-25 Apr-25 May-25 Jun-25 …" at bounding box center [458, 251] width 916 height 503
click at [655, 362] on button "Cancel" at bounding box center [649, 348] width 52 height 27
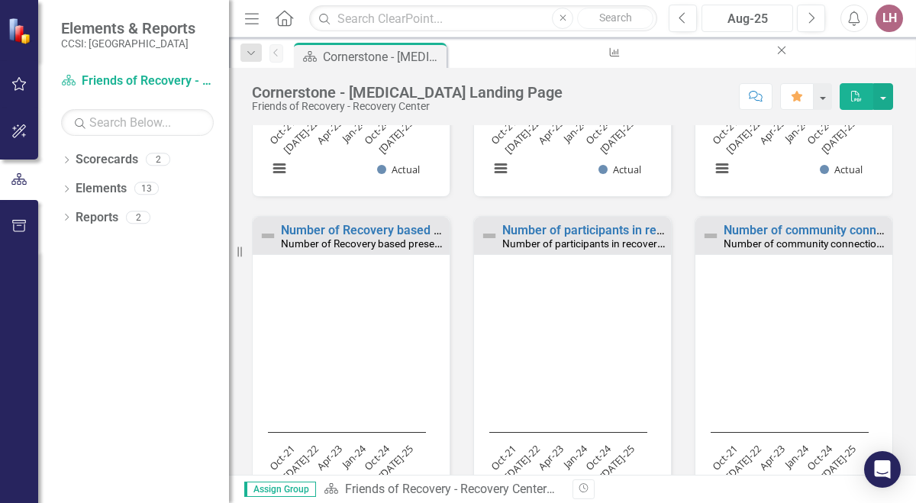
scroll to position [1, 0]
click at [823, 99] on button "button" at bounding box center [822, 96] width 20 height 27
click at [887, 96] on button "button" at bounding box center [884, 96] width 20 height 27
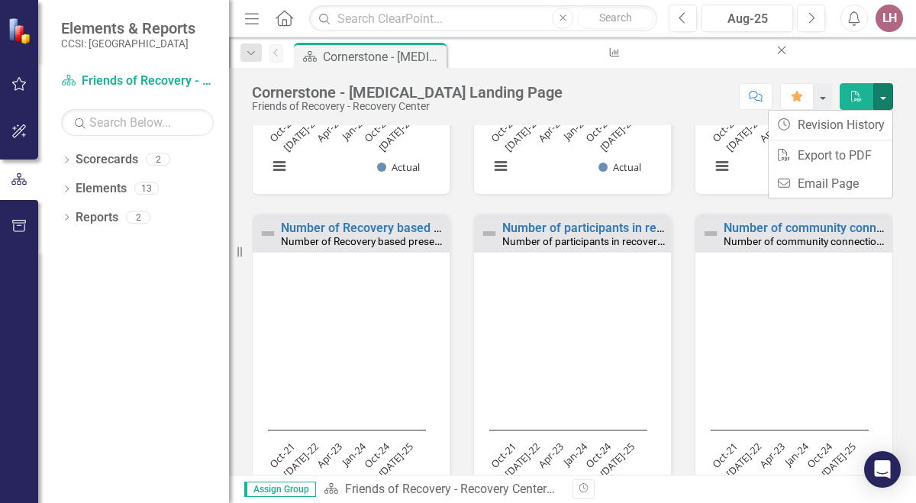
scroll to position [1233, 0]
click at [109, 217] on link "Reports" at bounding box center [97, 218] width 43 height 18
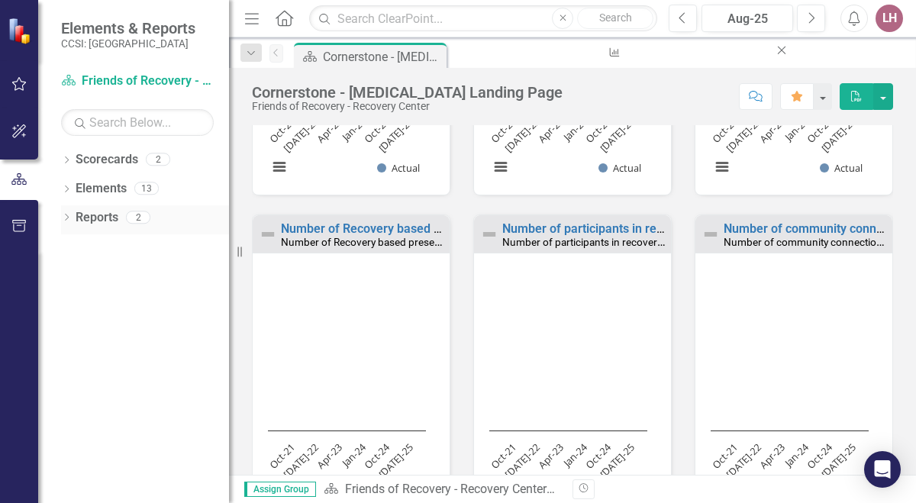
click at [99, 222] on link "Reports" at bounding box center [97, 218] width 43 height 18
click at [96, 215] on link "Reports" at bounding box center [97, 218] width 43 height 18
click at [21, 78] on icon "button" at bounding box center [19, 84] width 16 height 12
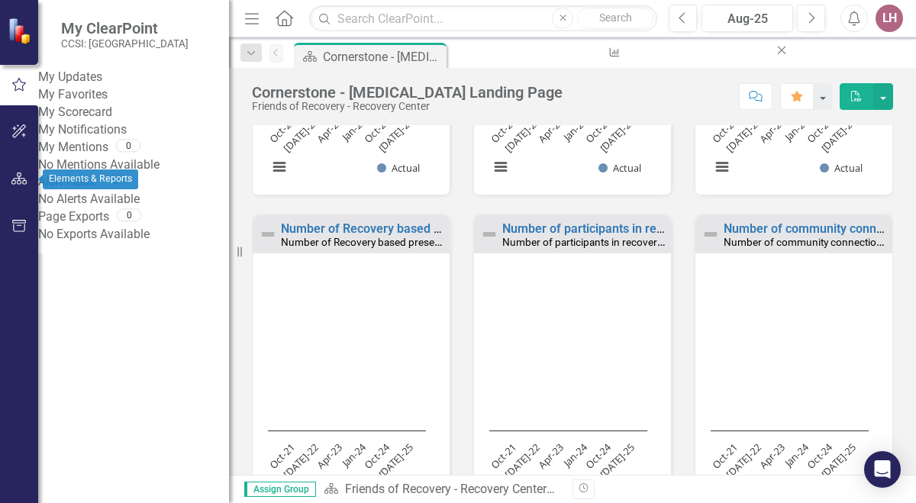
click at [20, 178] on icon "button" at bounding box center [19, 179] width 16 height 12
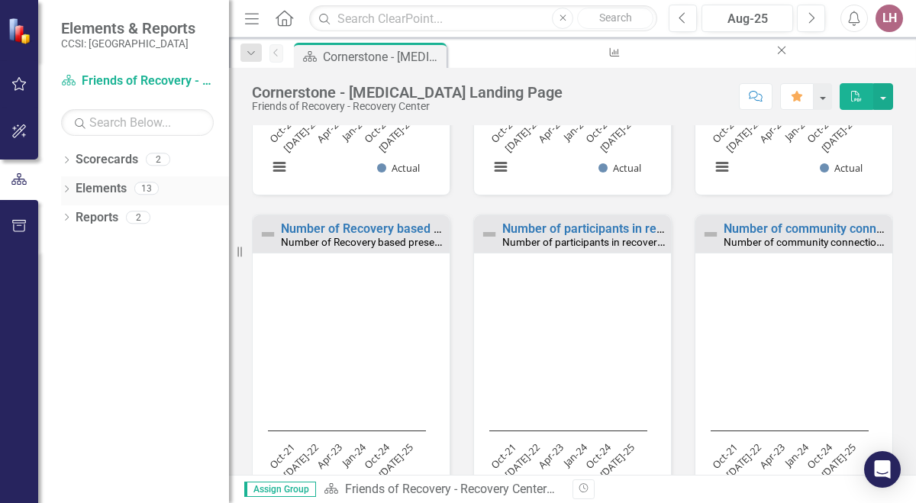
click at [104, 186] on link "Elements" at bounding box center [101, 189] width 51 height 18
click at [284, 23] on icon "Home" at bounding box center [284, 18] width 20 height 16
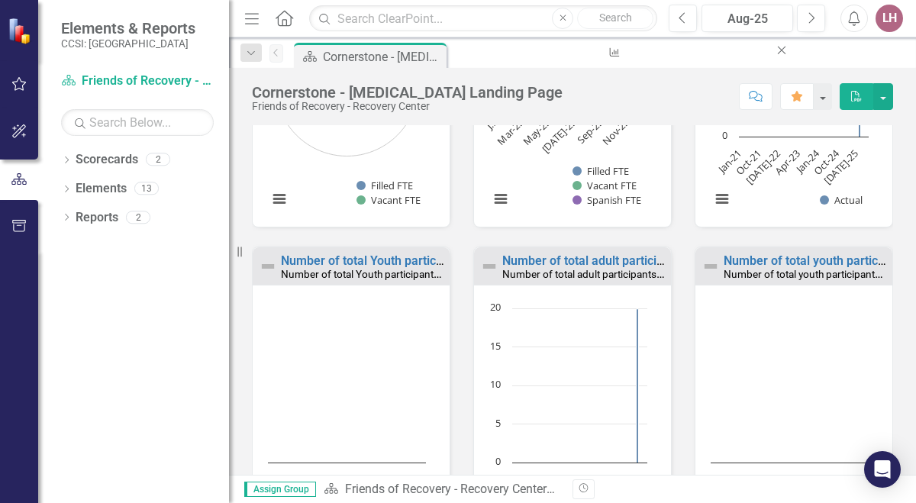
click at [885, 19] on div "LH" at bounding box center [889, 18] width 27 height 27
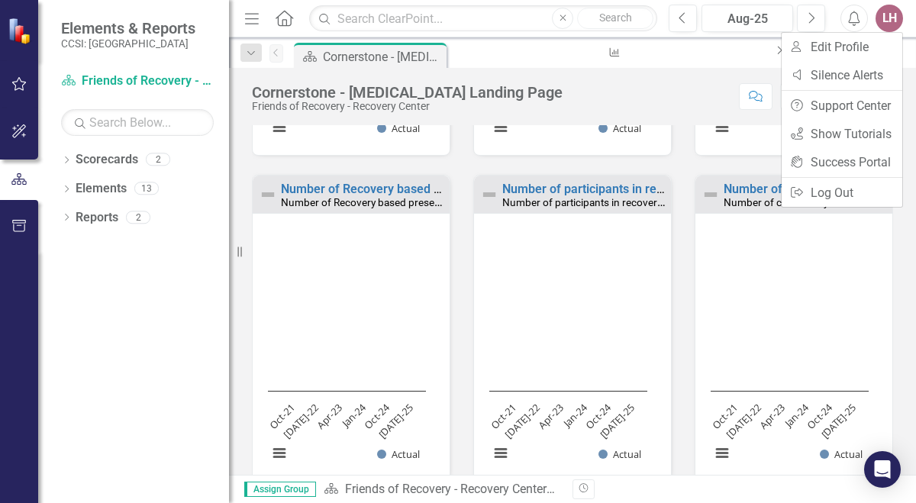
scroll to position [1352, 0]
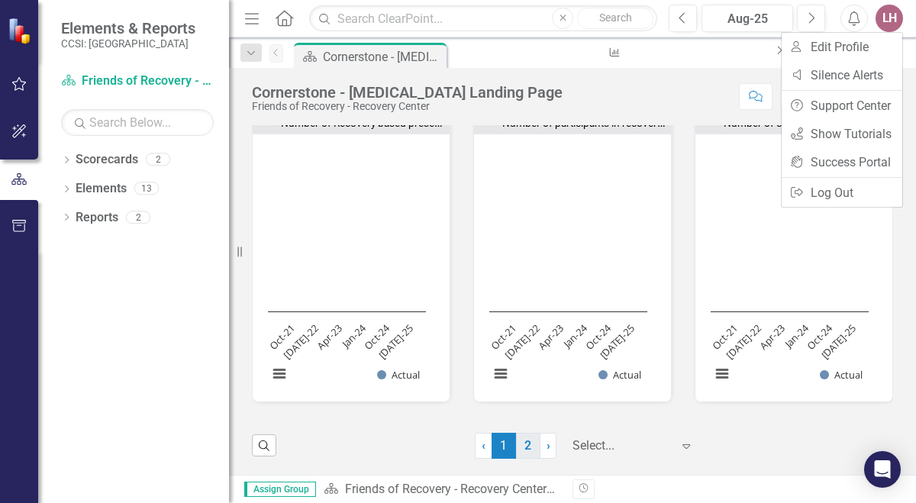
click at [516, 445] on link "2" at bounding box center [528, 446] width 24 height 26
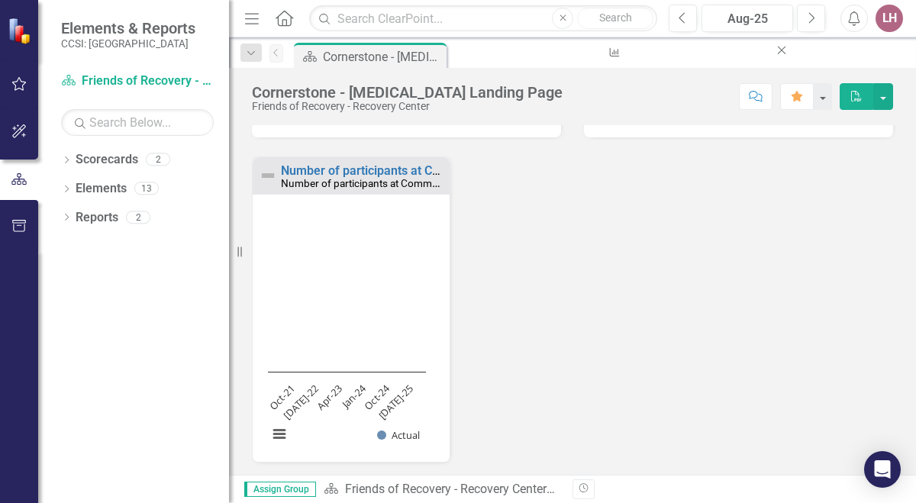
scroll to position [375, 0]
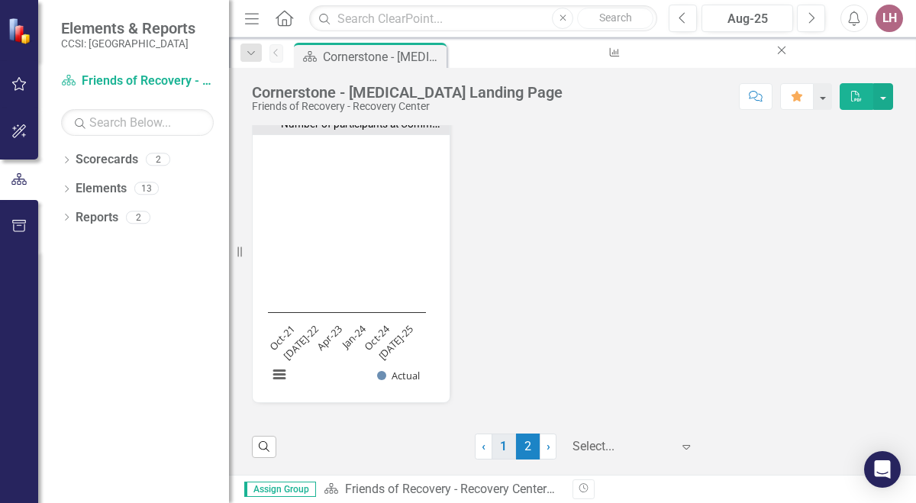
click at [492, 448] on link "1" at bounding box center [504, 447] width 24 height 26
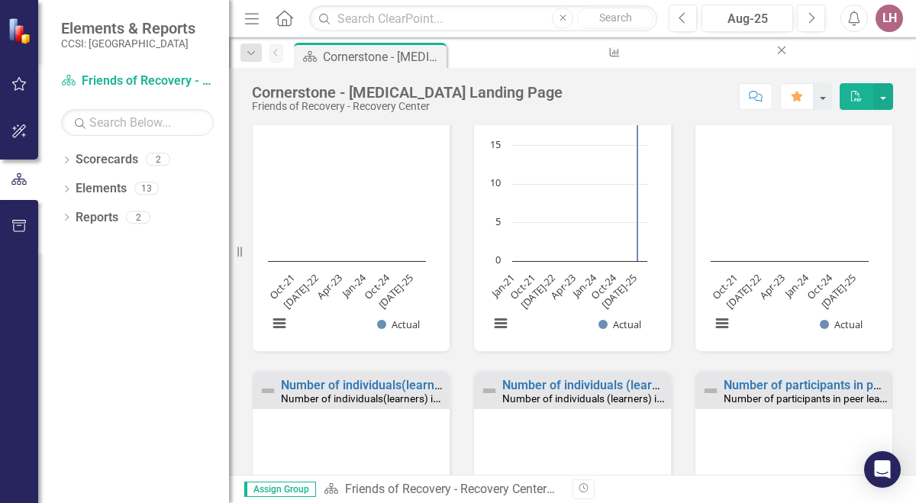
scroll to position [0, 0]
click at [893, 15] on div "LH" at bounding box center [889, 18] width 27 height 27
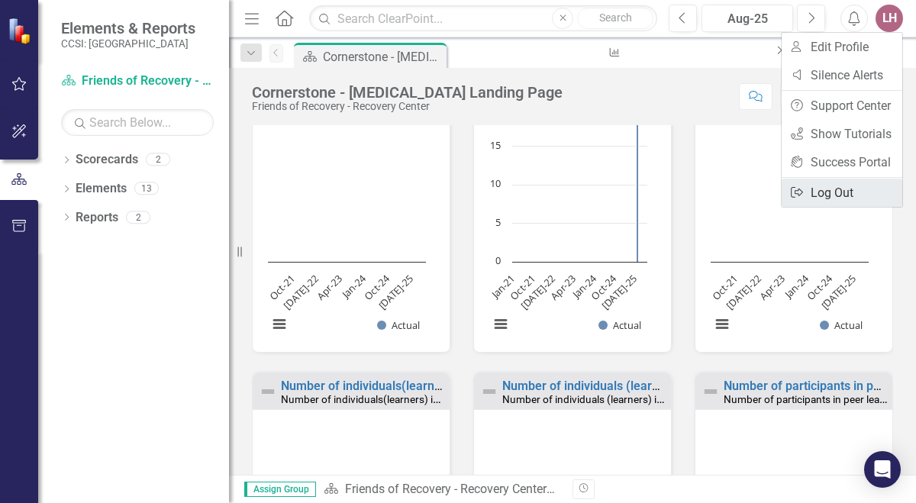
click at [862, 187] on link "Logout Log Out" at bounding box center [842, 193] width 121 height 28
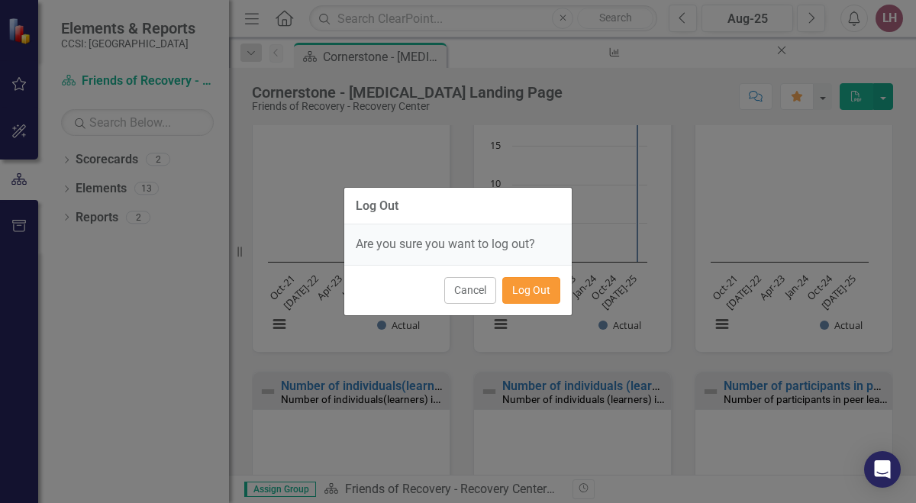
click at [540, 296] on button "Log Out" at bounding box center [531, 290] width 58 height 27
